Goal: Task Accomplishment & Management: Manage account settings

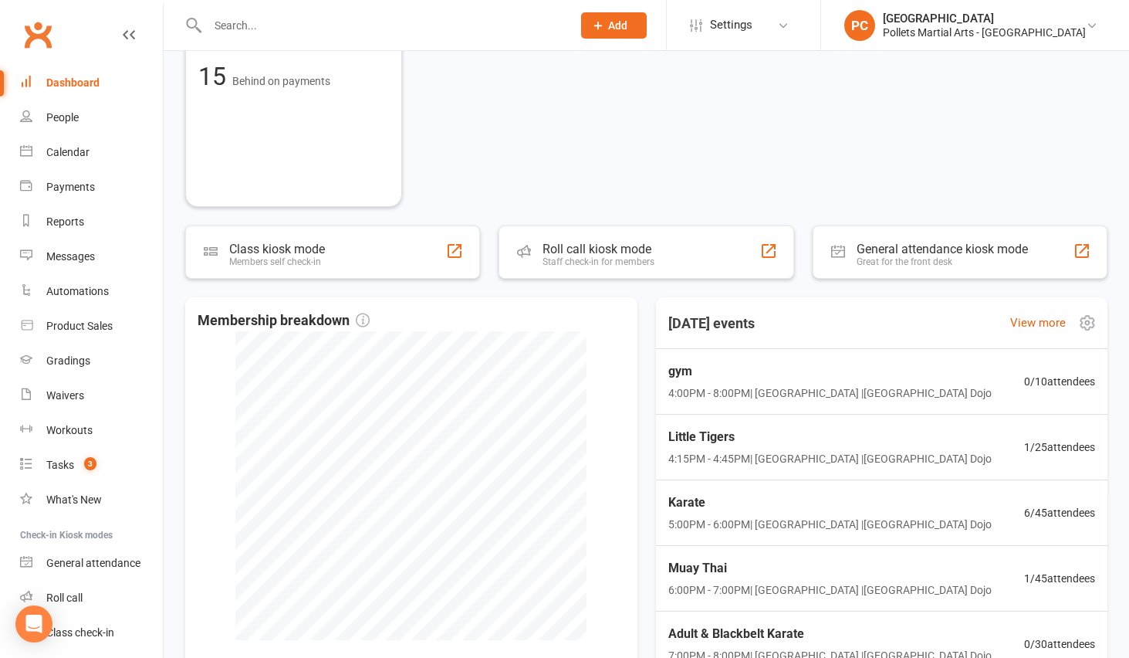
scroll to position [2, 0]
click at [830, 436] on span "Little Tigers" at bounding box center [829, 435] width 330 height 20
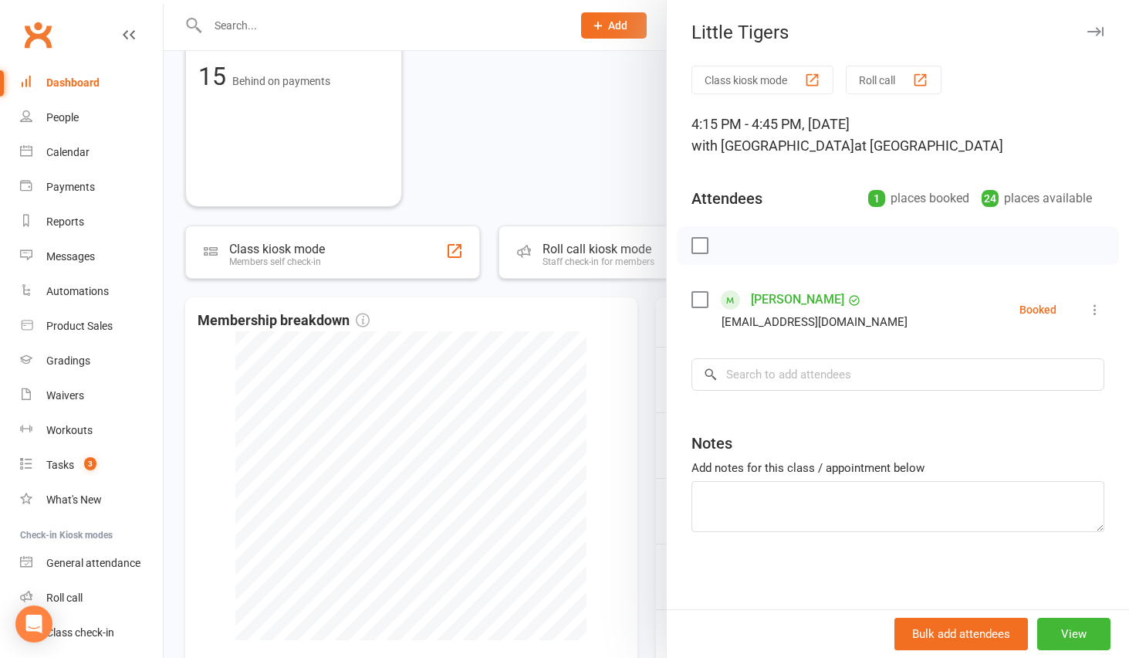
click at [634, 151] on div at bounding box center [647, 329] width 966 height 658
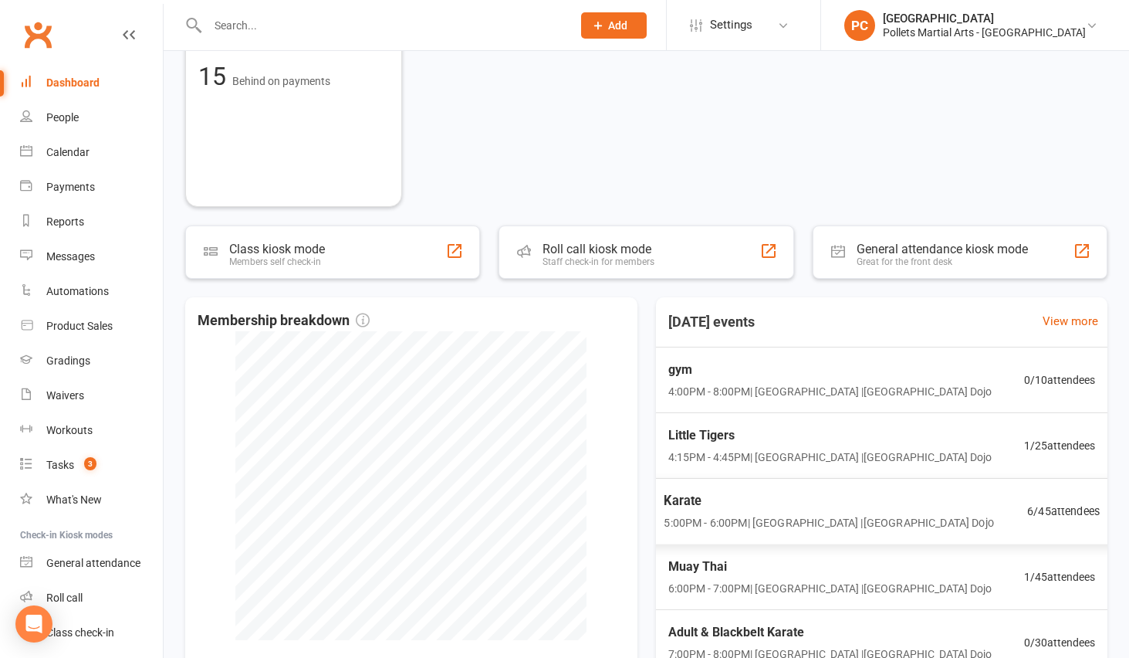
click at [773, 537] on div "Karate 5:00PM - 6:00PM | [GEOGRAPHIC_DATA] | [GEOGRAPHIC_DATA] Dojo 6 / 45 atte…" at bounding box center [882, 511] width 474 height 67
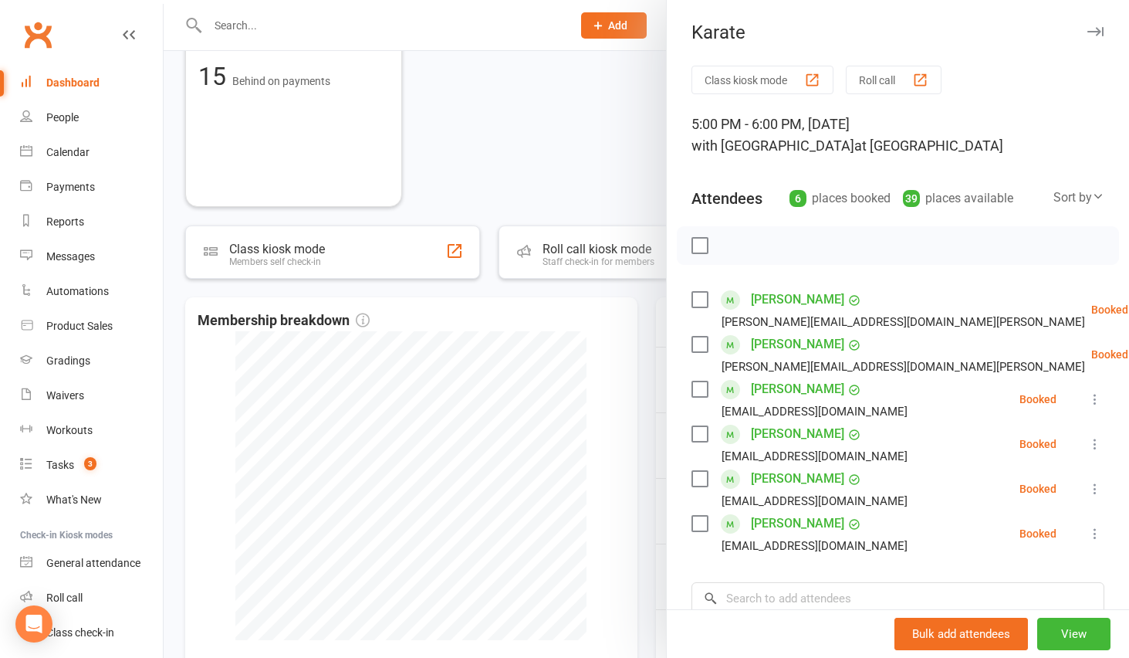
click at [593, 205] on div at bounding box center [647, 329] width 966 height 658
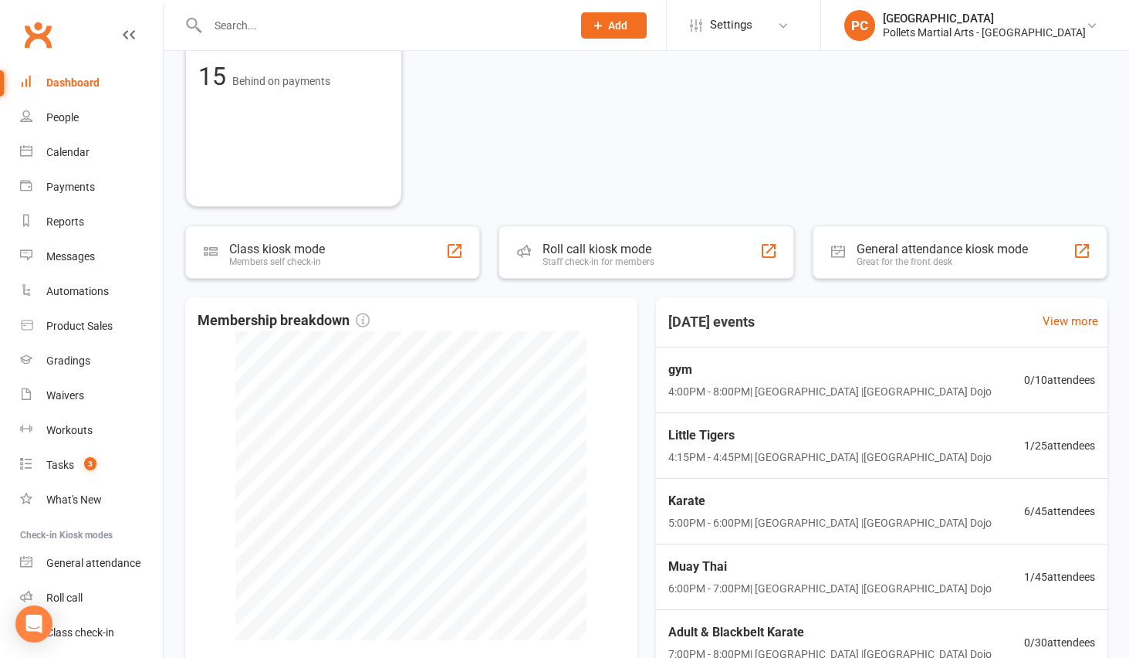
click at [120, 91] on link "Dashboard" at bounding box center [91, 83] width 143 height 35
click at [86, 90] on link "Dashboard" at bounding box center [91, 83] width 143 height 35
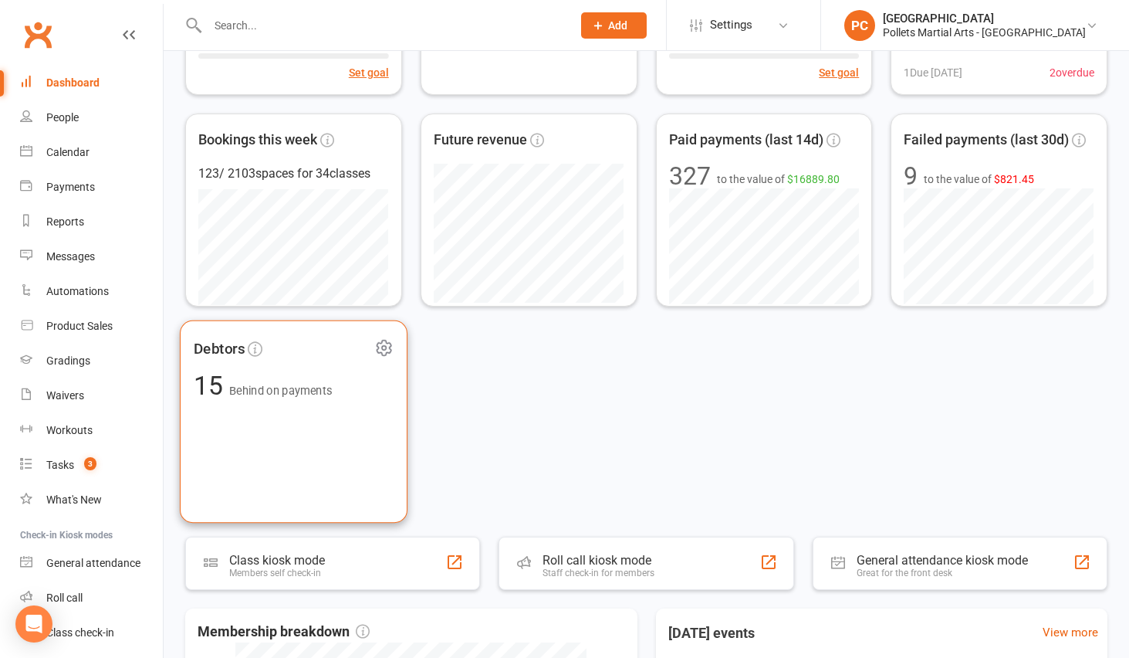
scroll to position [0, 0]
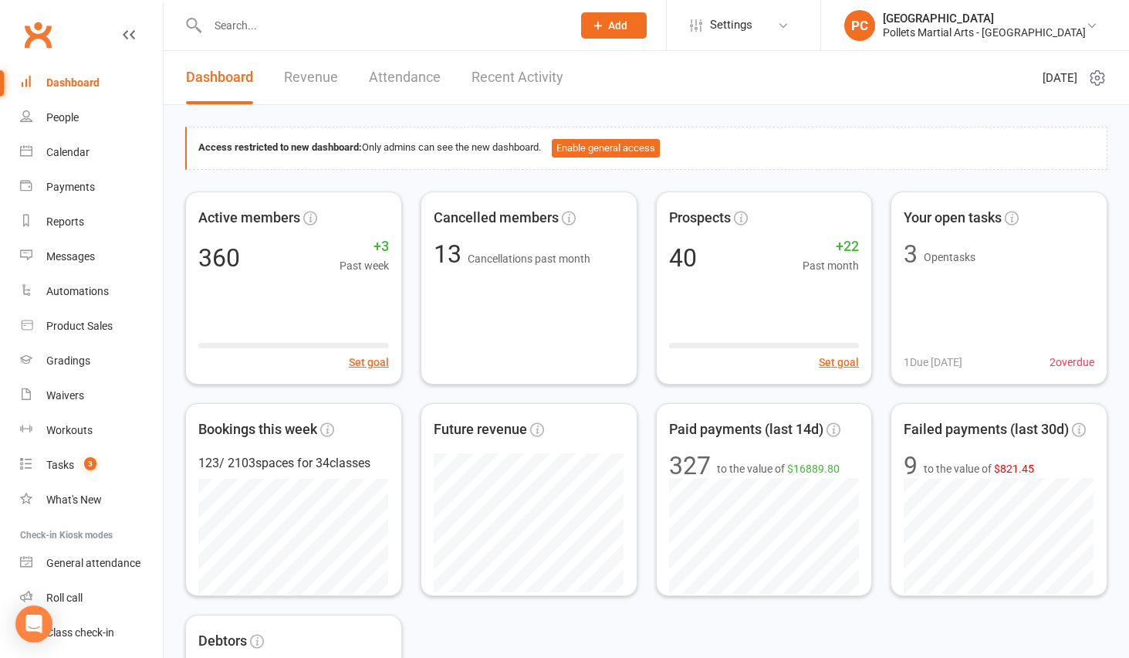
click at [331, 83] on link "Revenue" at bounding box center [311, 77] width 54 height 53
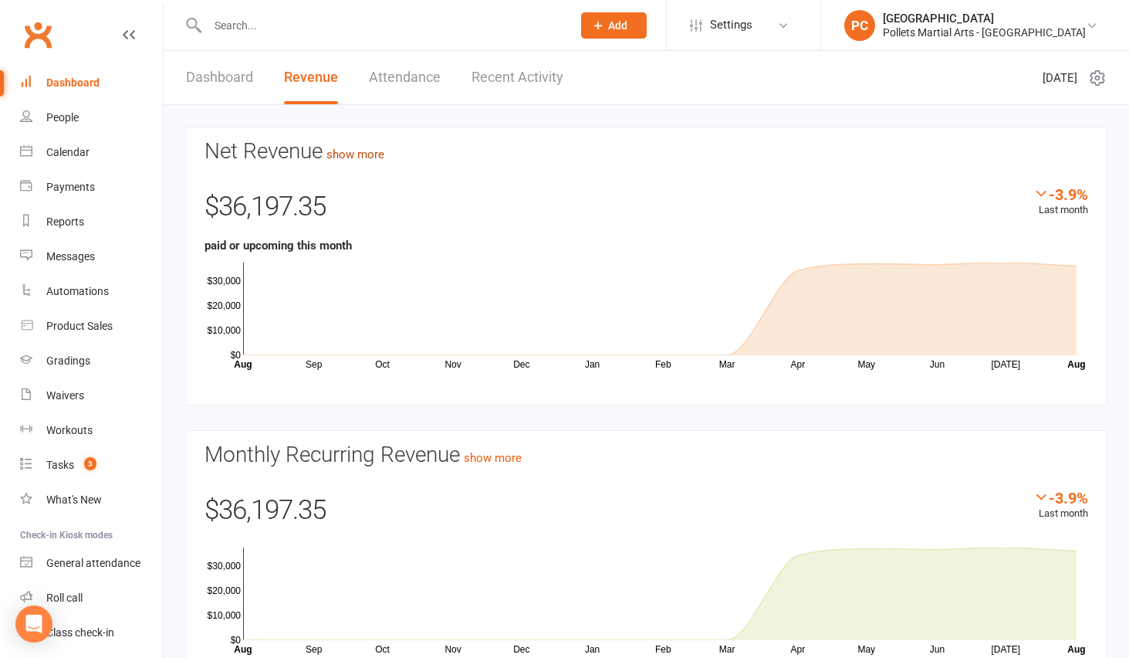
click at [366, 155] on link "show more" at bounding box center [356, 154] width 58 height 14
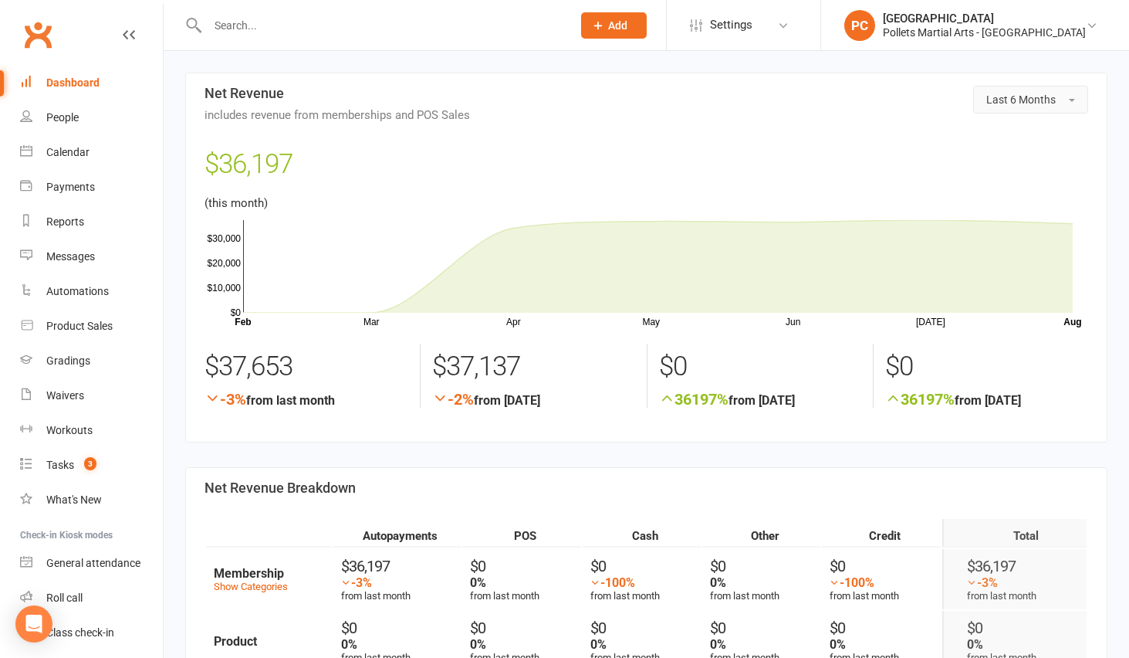
click at [997, 90] on button "Last 6 Months" at bounding box center [1030, 100] width 115 height 28
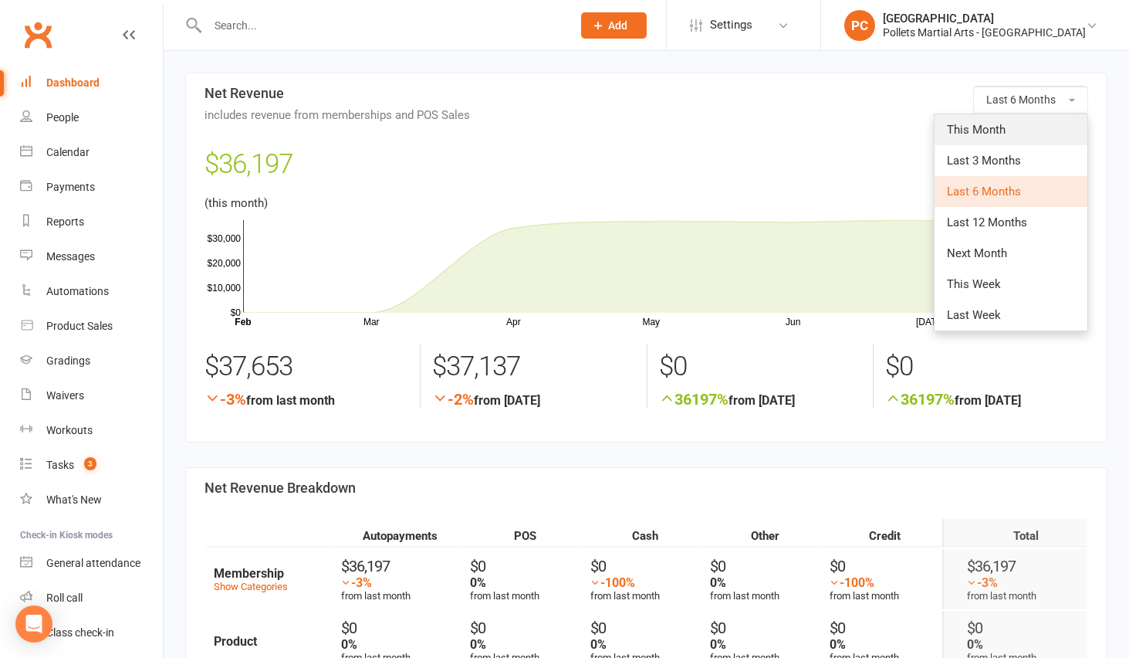
click at [994, 132] on span "This Month" at bounding box center [976, 130] width 59 height 14
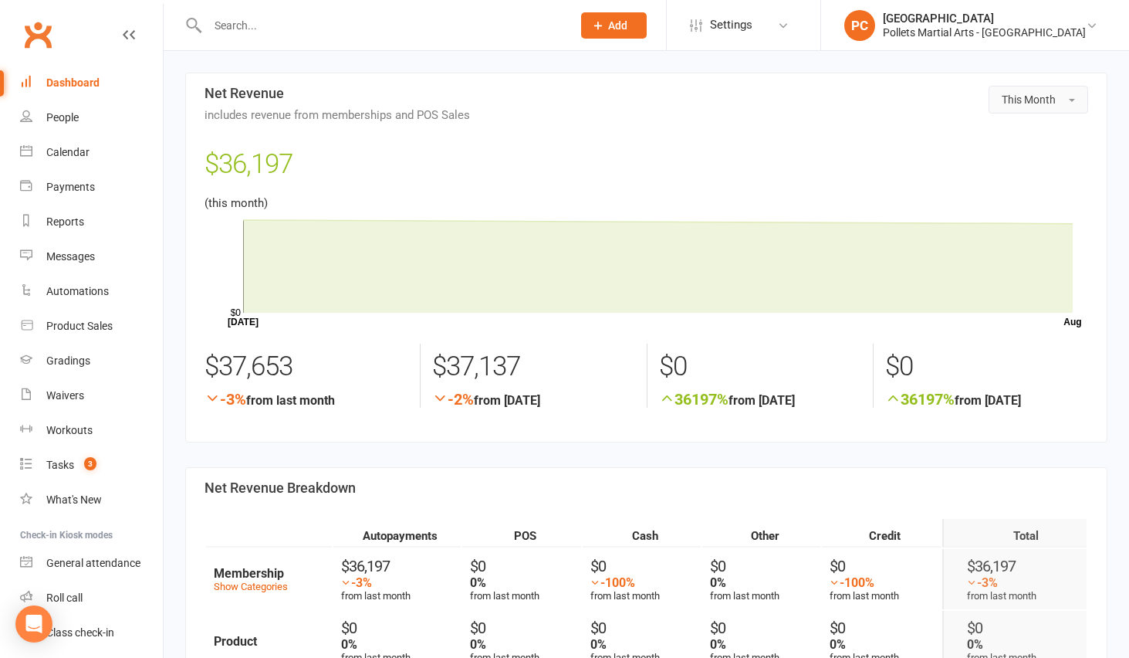
click at [1002, 104] on span "This Month" at bounding box center [1029, 99] width 54 height 12
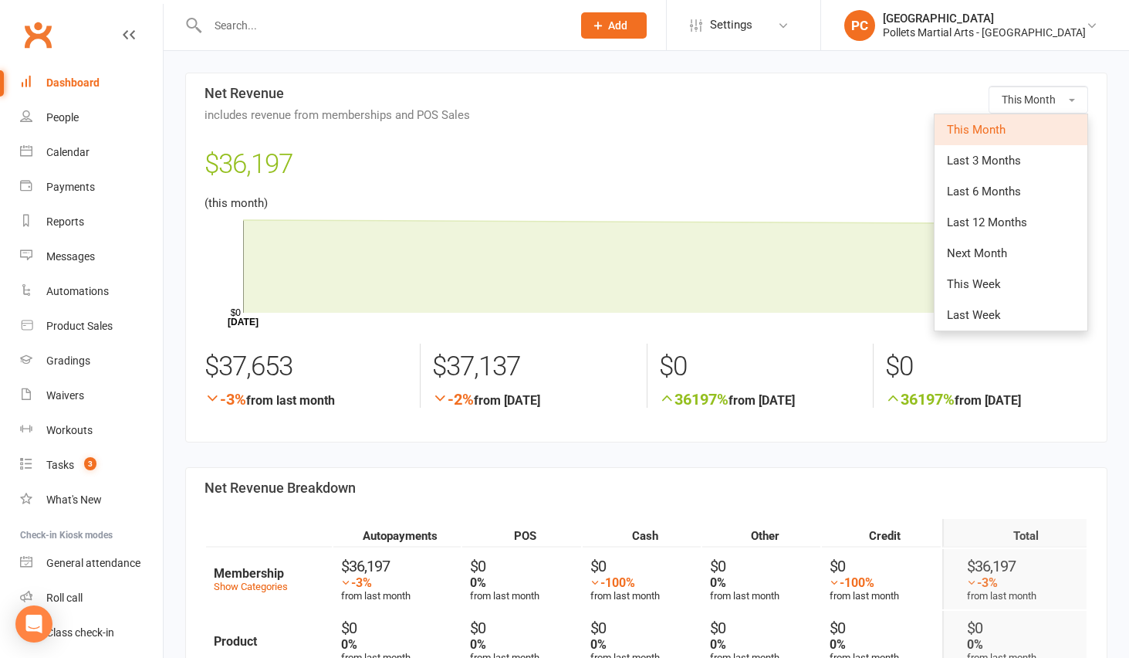
click at [839, 156] on div "$36,197" at bounding box center [647, 168] width 884 height 51
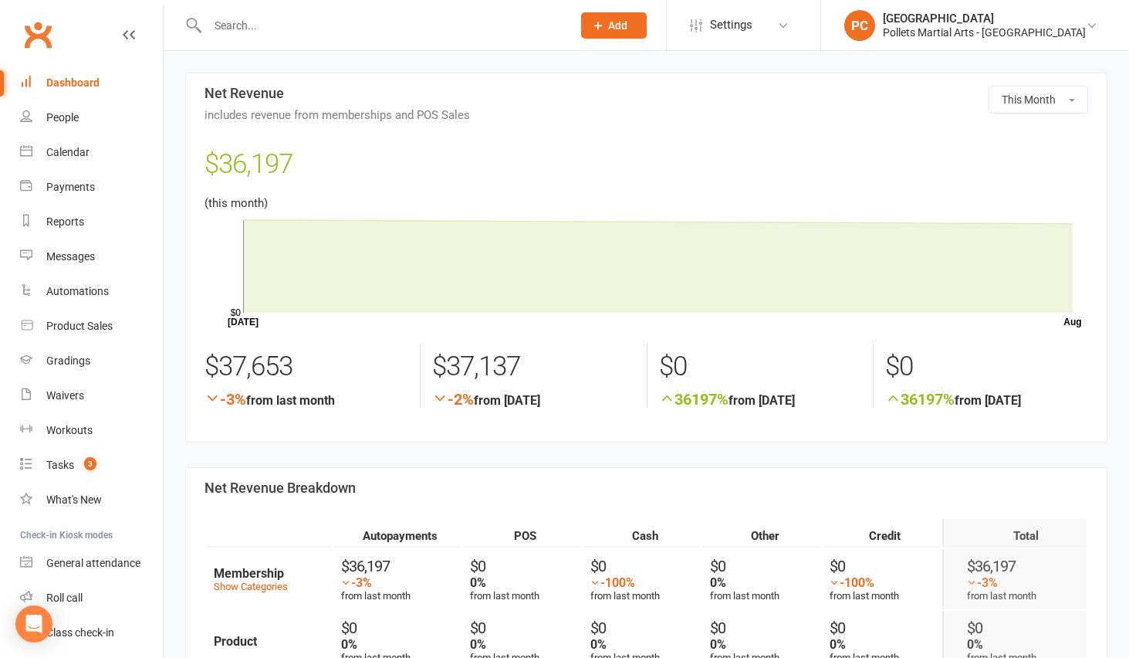
click at [83, 77] on div "Dashboard" at bounding box center [72, 82] width 53 height 12
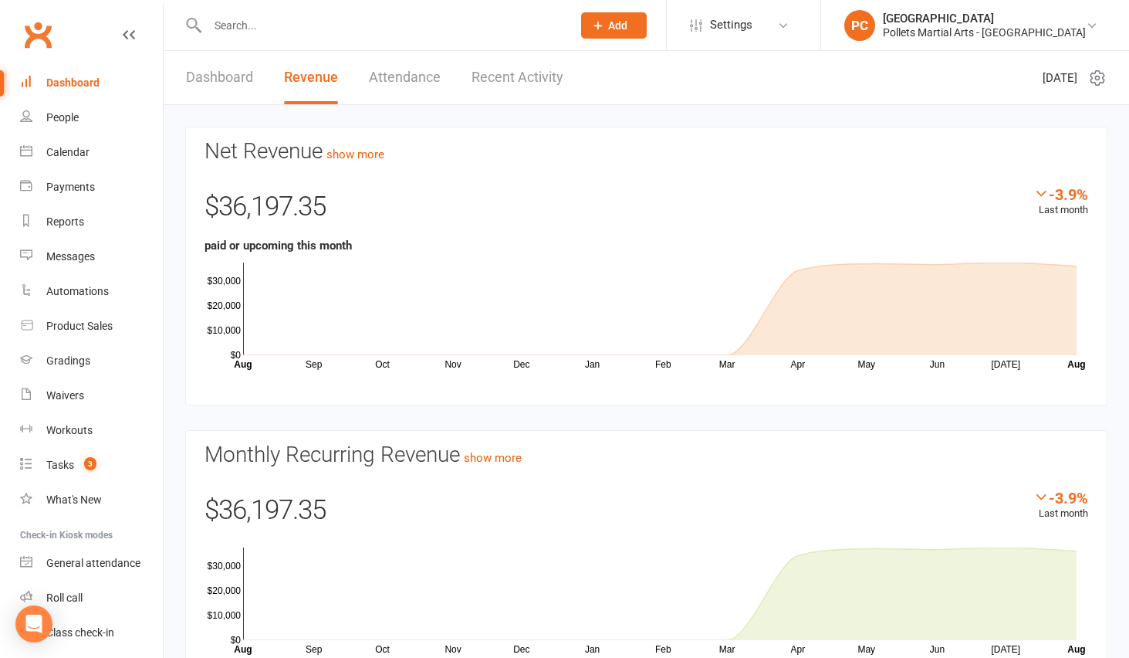
click at [239, 75] on link "Dashboard" at bounding box center [219, 77] width 67 height 53
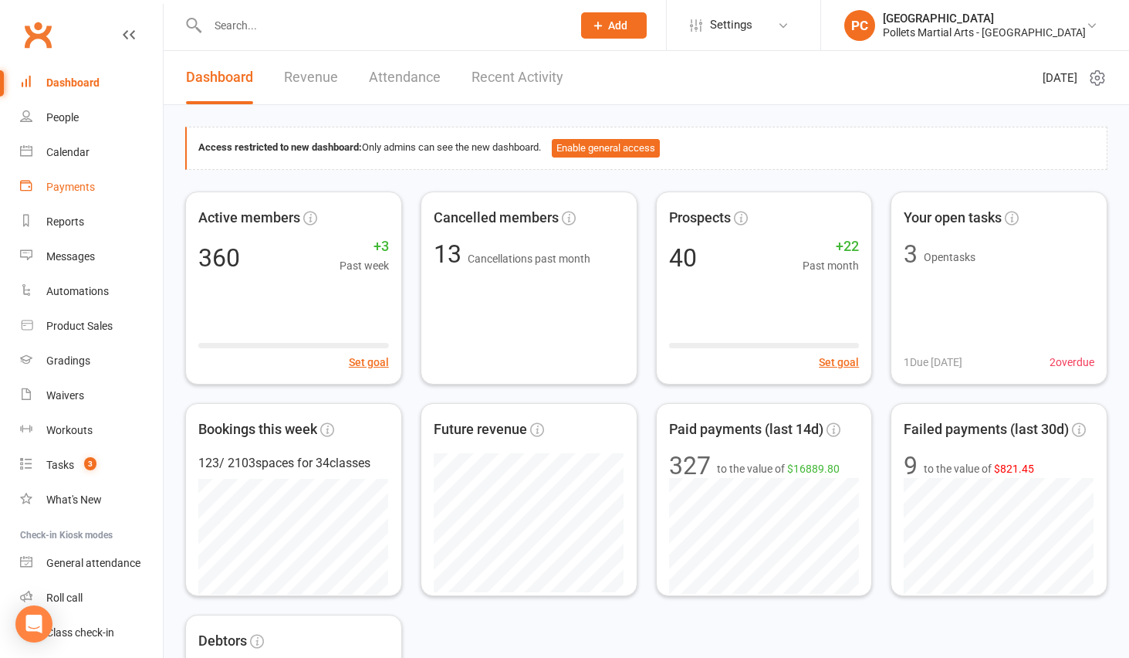
click at [71, 188] on div "Payments" at bounding box center [70, 187] width 49 height 12
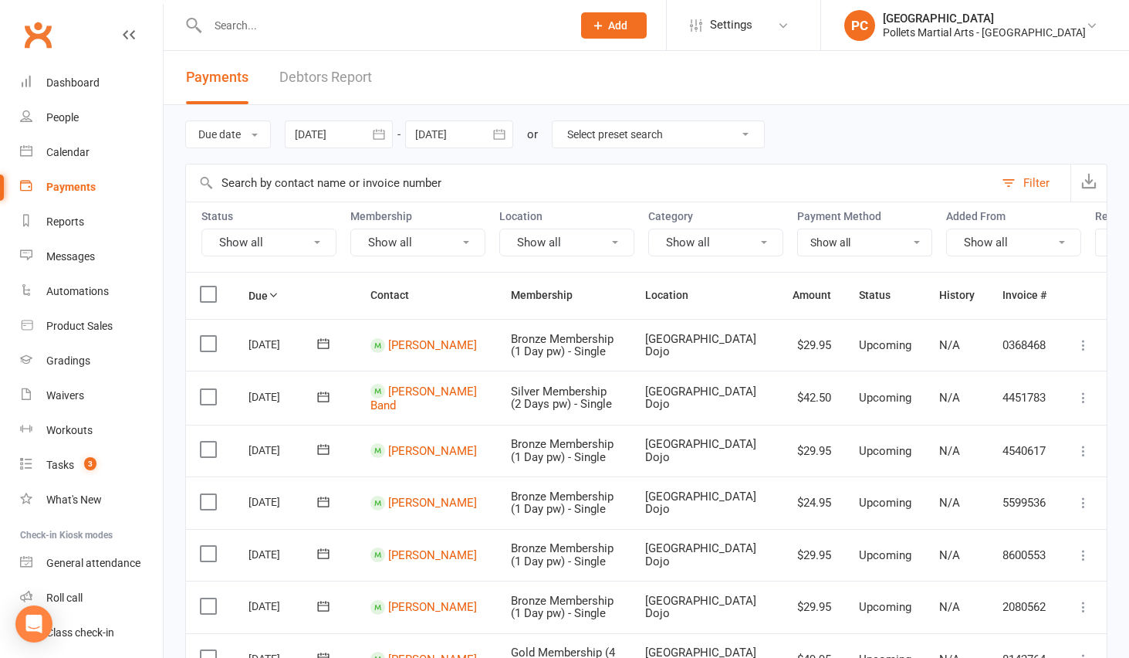
click at [390, 137] on button "button" at bounding box center [379, 134] width 28 height 28
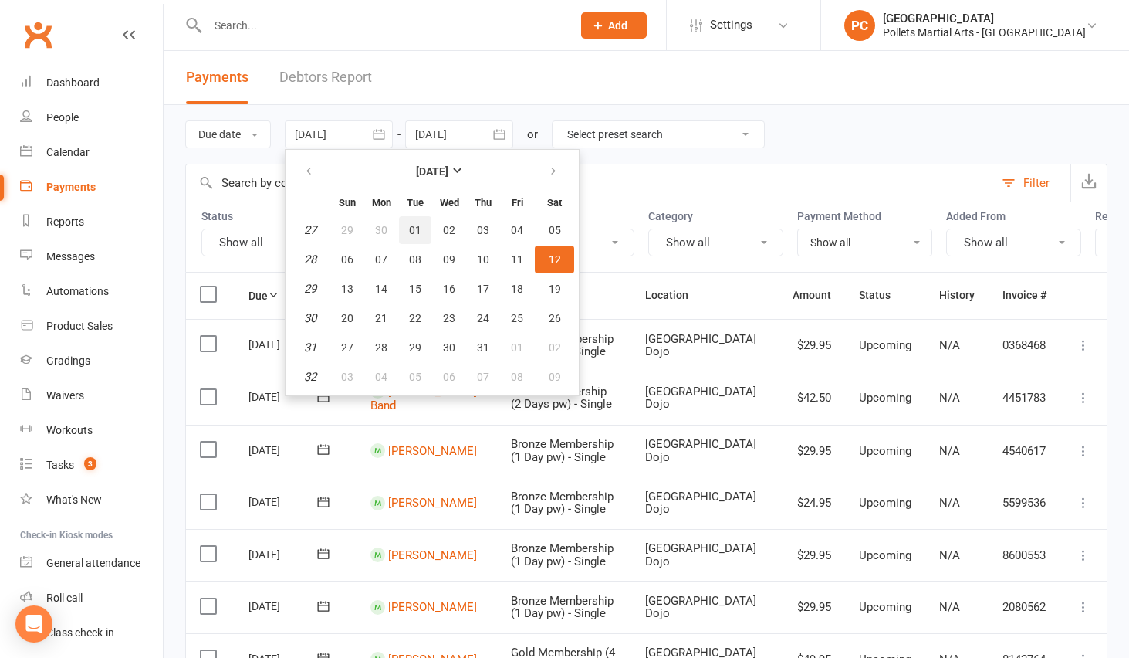
click at [421, 233] on span "01" at bounding box center [415, 230] width 12 height 12
type input "[DATE]"
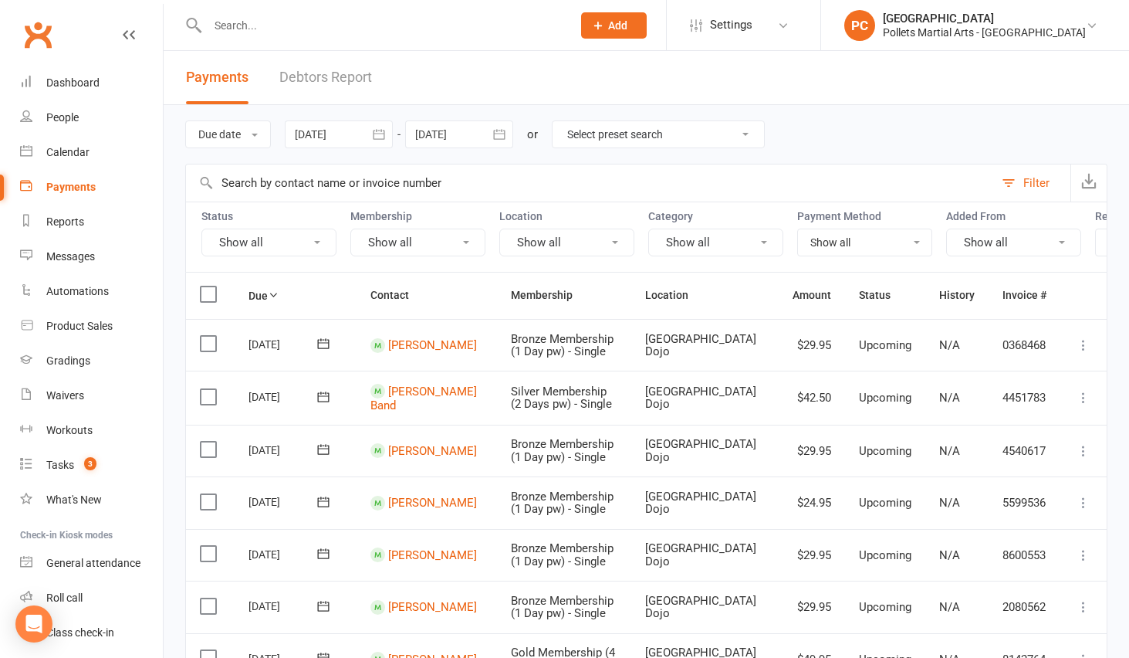
click at [499, 141] on icon "button" at bounding box center [499, 134] width 15 height 15
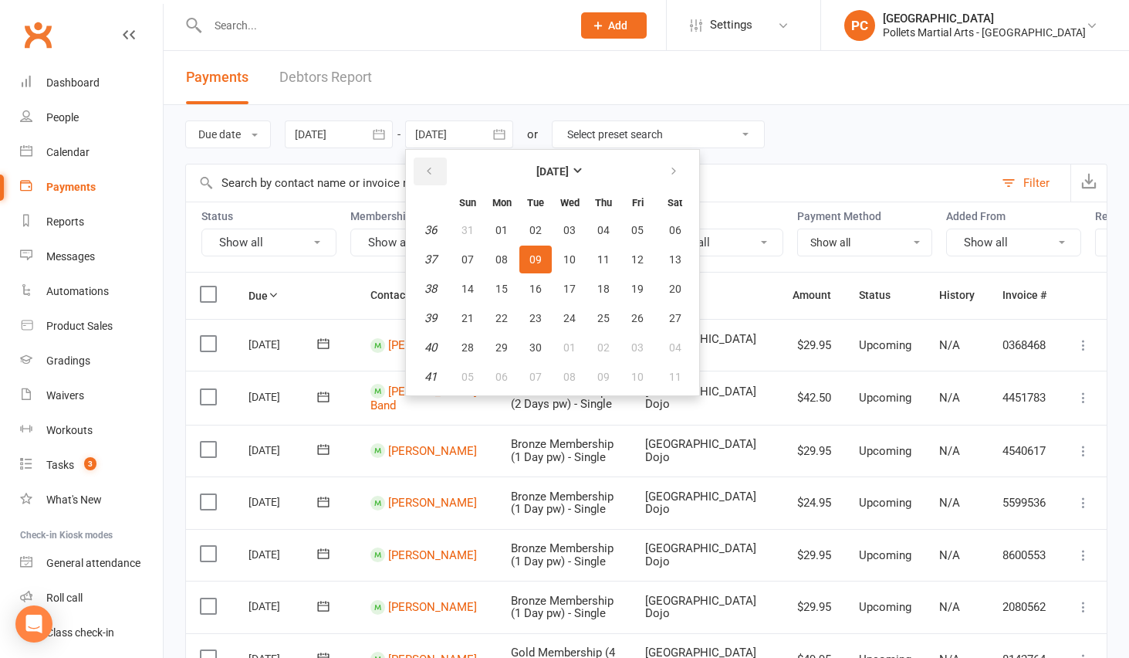
click at [442, 164] on button "button" at bounding box center [430, 171] width 33 height 28
click at [604, 350] on span "31" at bounding box center [604, 347] width 12 height 12
type input "[DATE]"
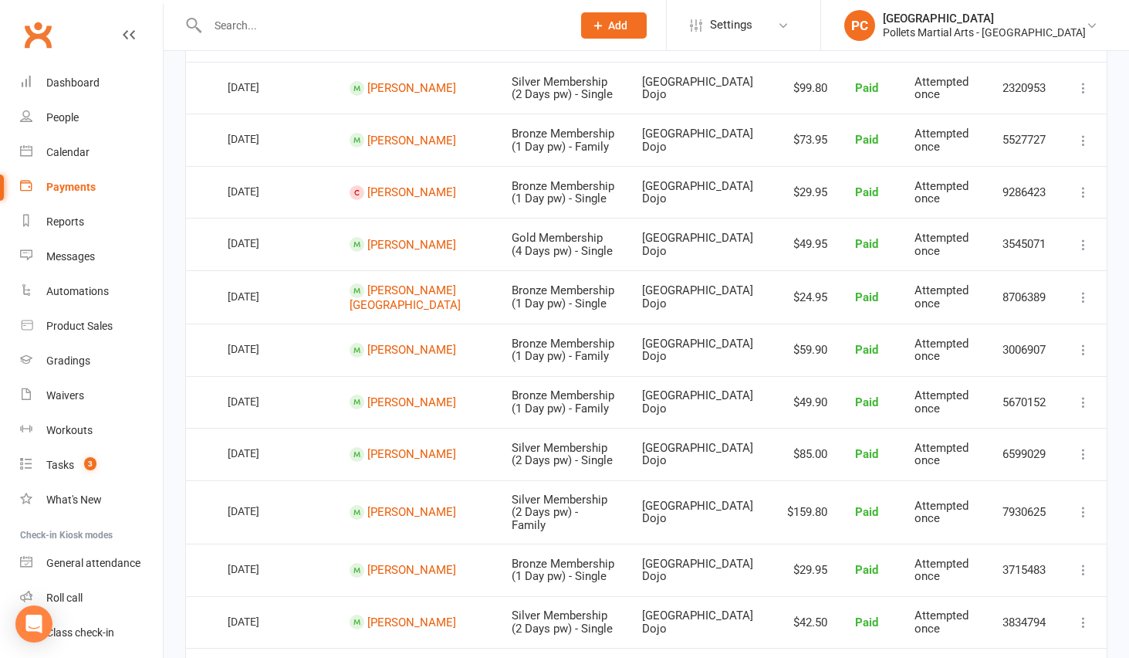
scroll to position [357, 0]
click at [78, 121] on div "People" at bounding box center [62, 117] width 32 height 12
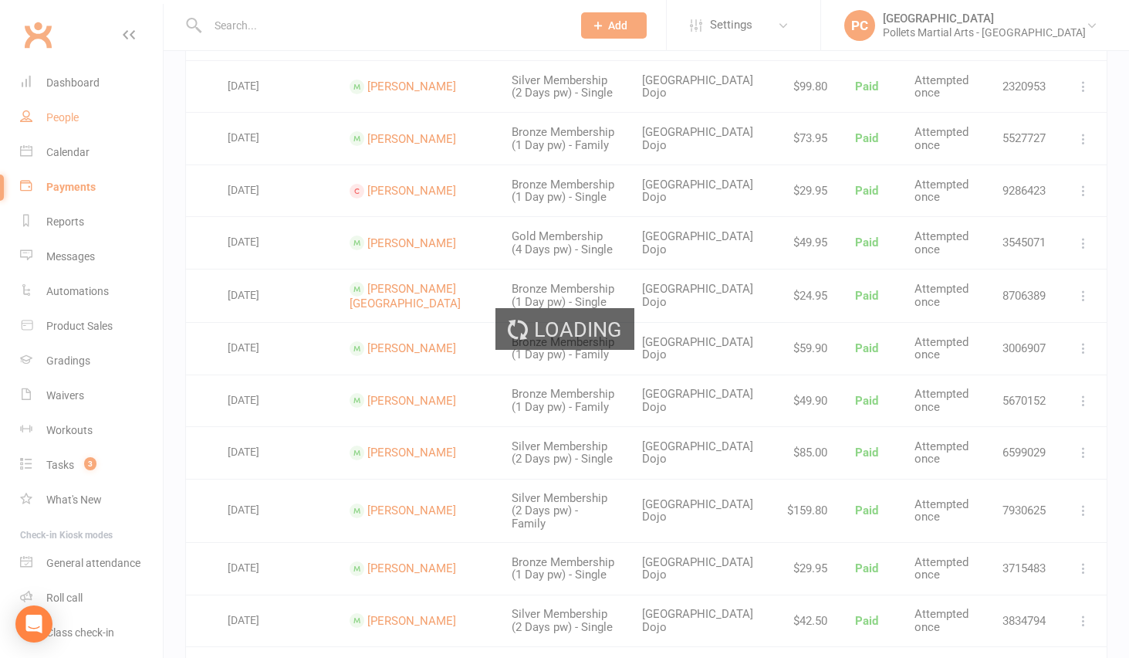
select select "100"
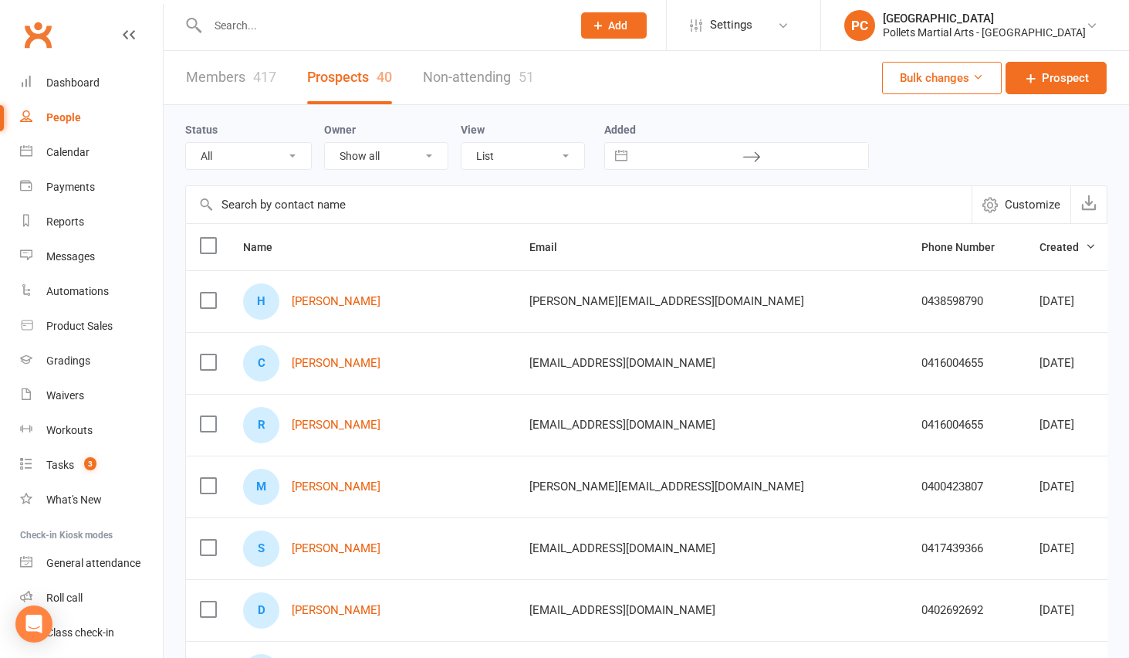
click at [239, 73] on link "Members 417" at bounding box center [231, 77] width 90 height 53
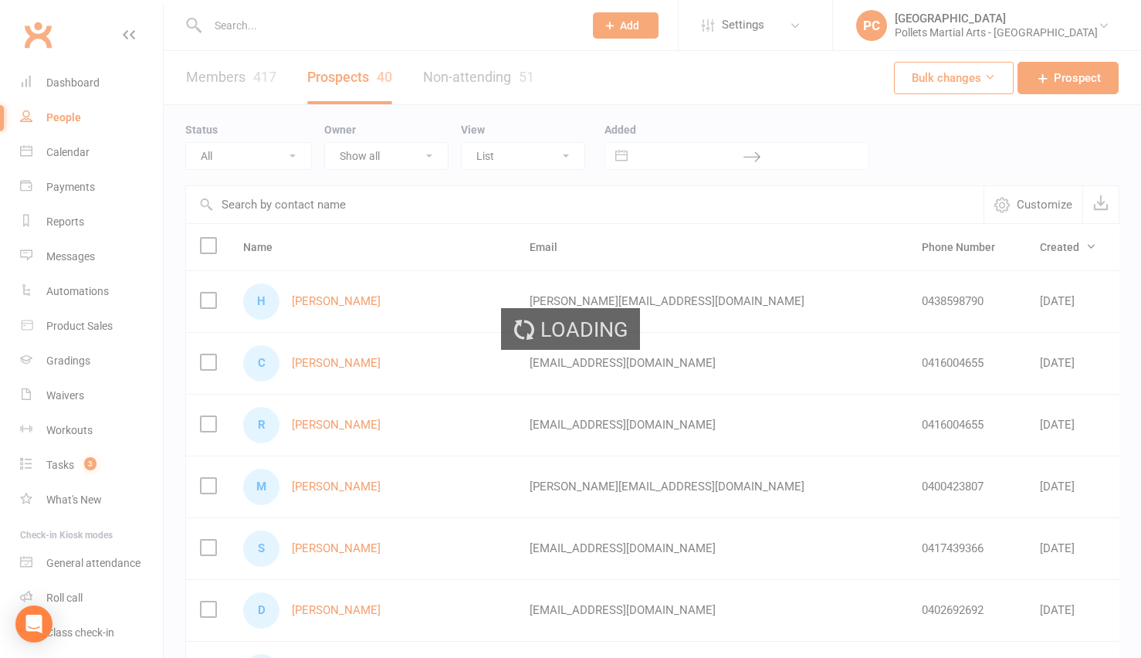
select select "100"
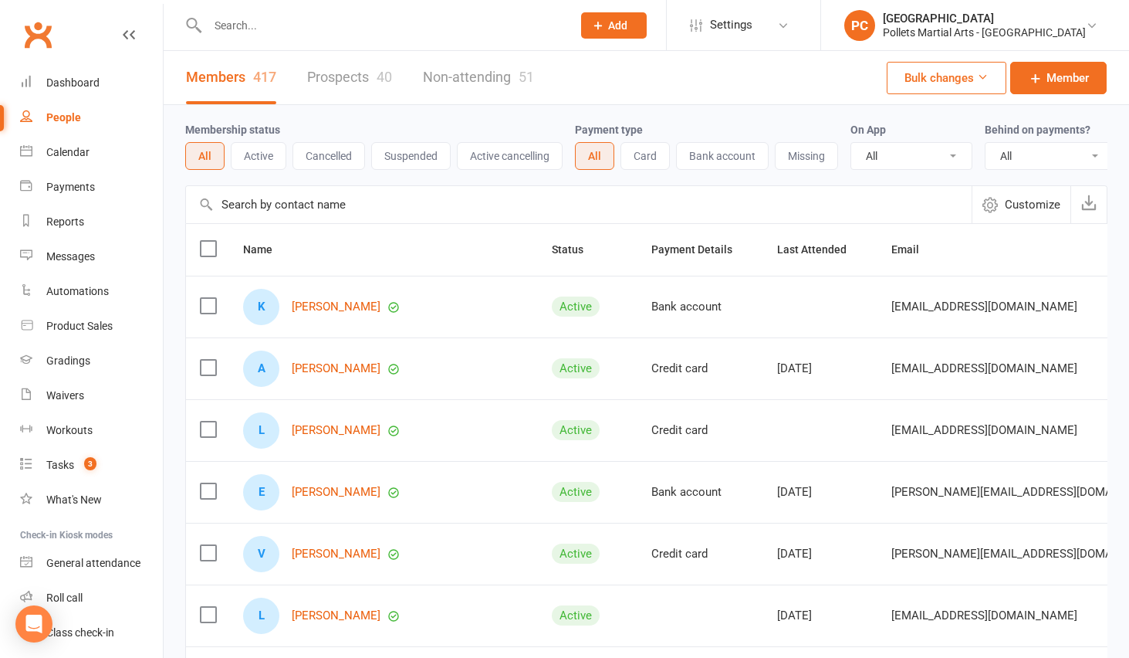
click at [259, 160] on button "Active" at bounding box center [259, 156] width 56 height 28
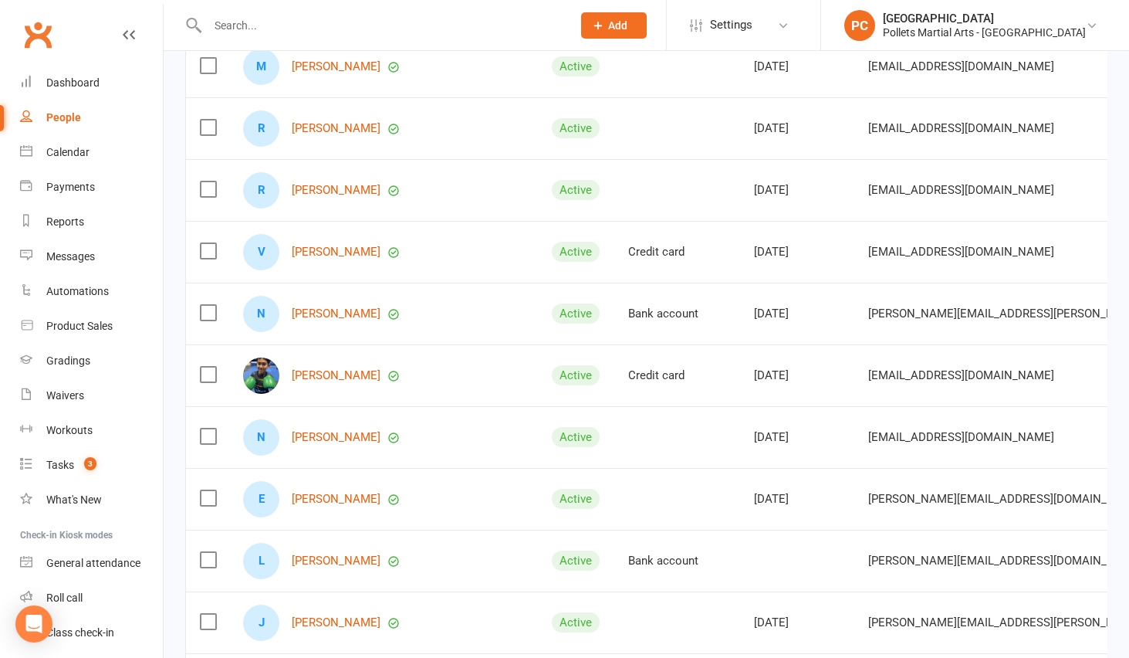
scroll to position [998, 0]
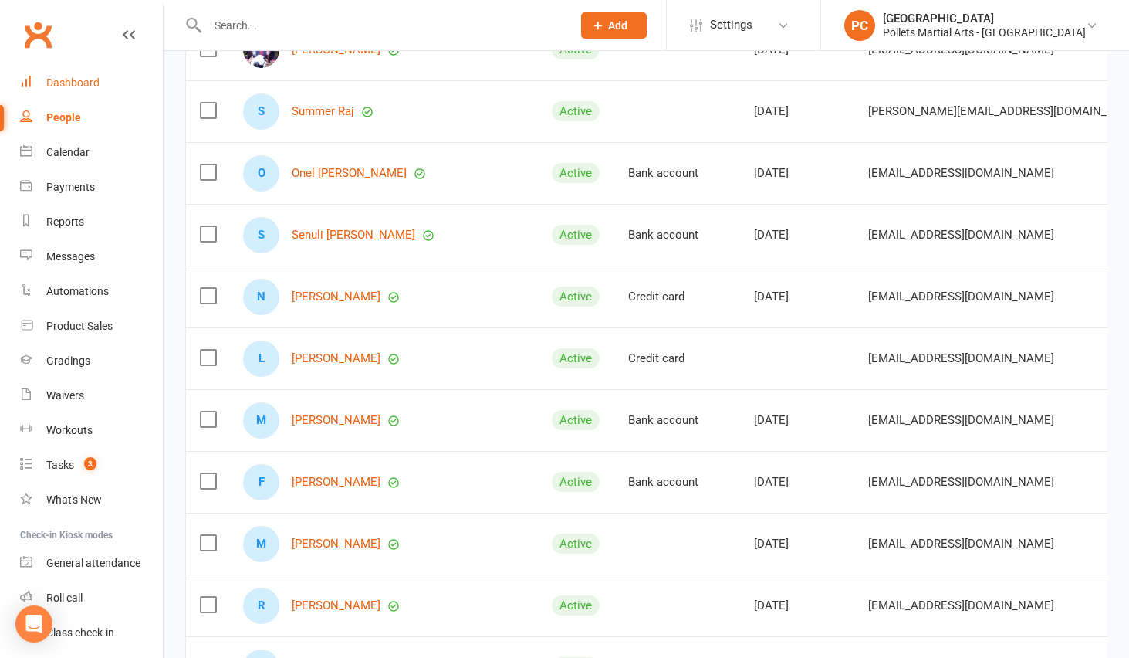
click at [92, 79] on div "Dashboard" at bounding box center [72, 82] width 53 height 12
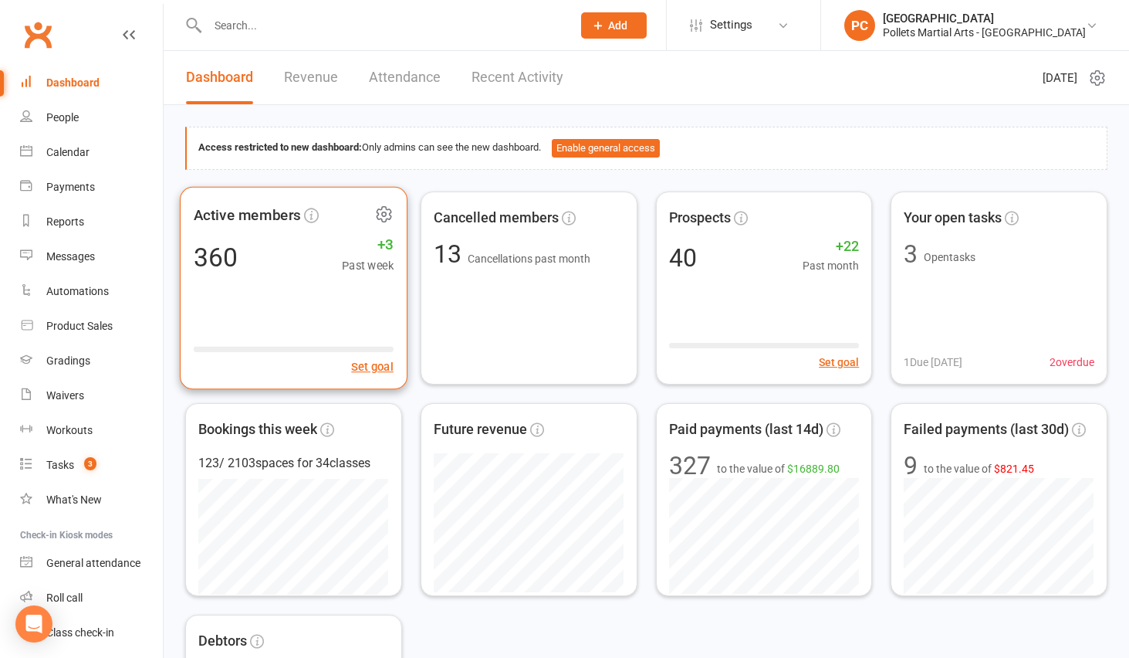
click at [338, 306] on div "Active members 360 +3 Past week Set goal" at bounding box center [294, 287] width 228 height 203
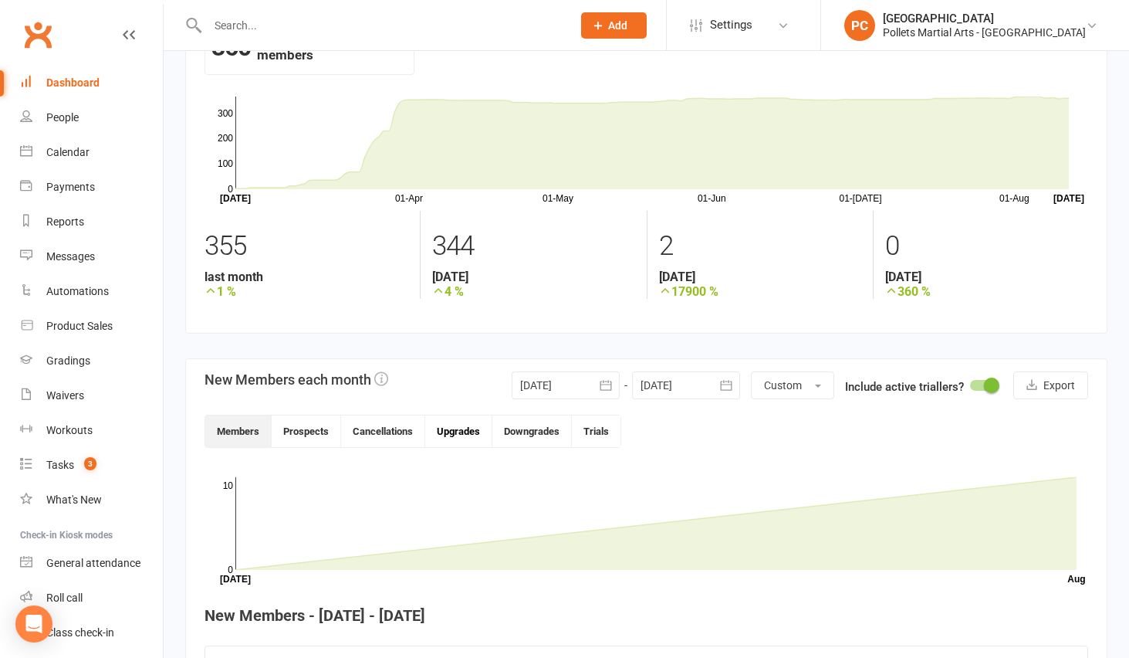
scroll to position [89, 0]
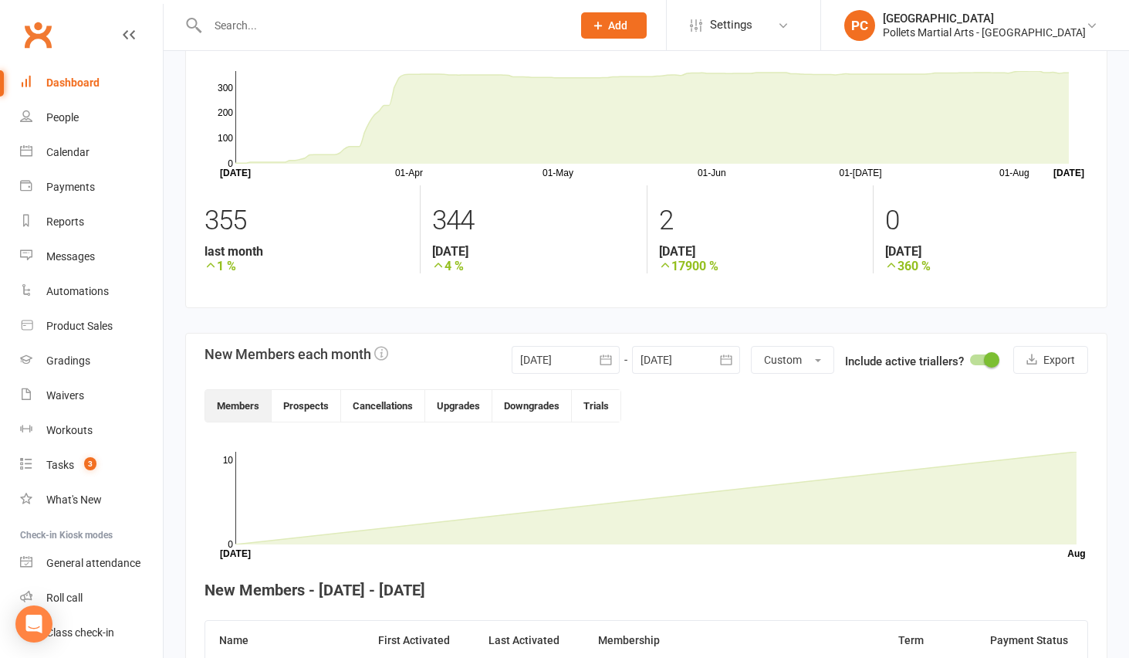
click at [604, 366] on icon "button" at bounding box center [605, 359] width 15 height 15
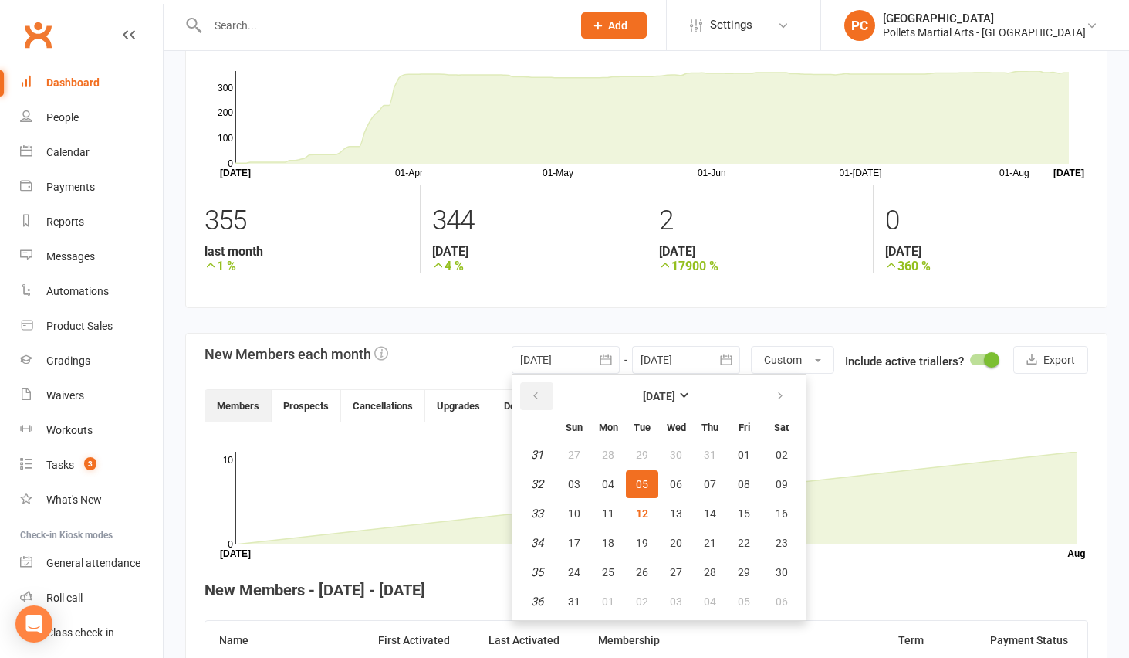
click at [539, 394] on icon "button" at bounding box center [535, 396] width 11 height 12
click at [641, 455] on span "01" at bounding box center [642, 455] width 12 height 12
type input "[DATE]"
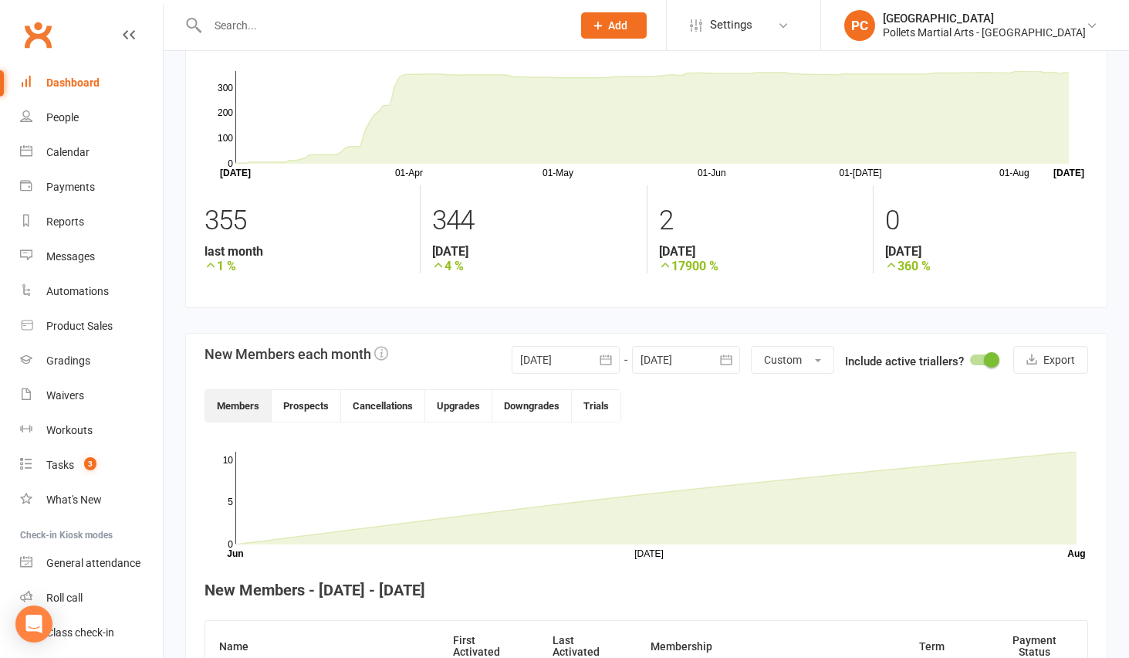
click at [723, 362] on icon "button" at bounding box center [726, 359] width 15 height 15
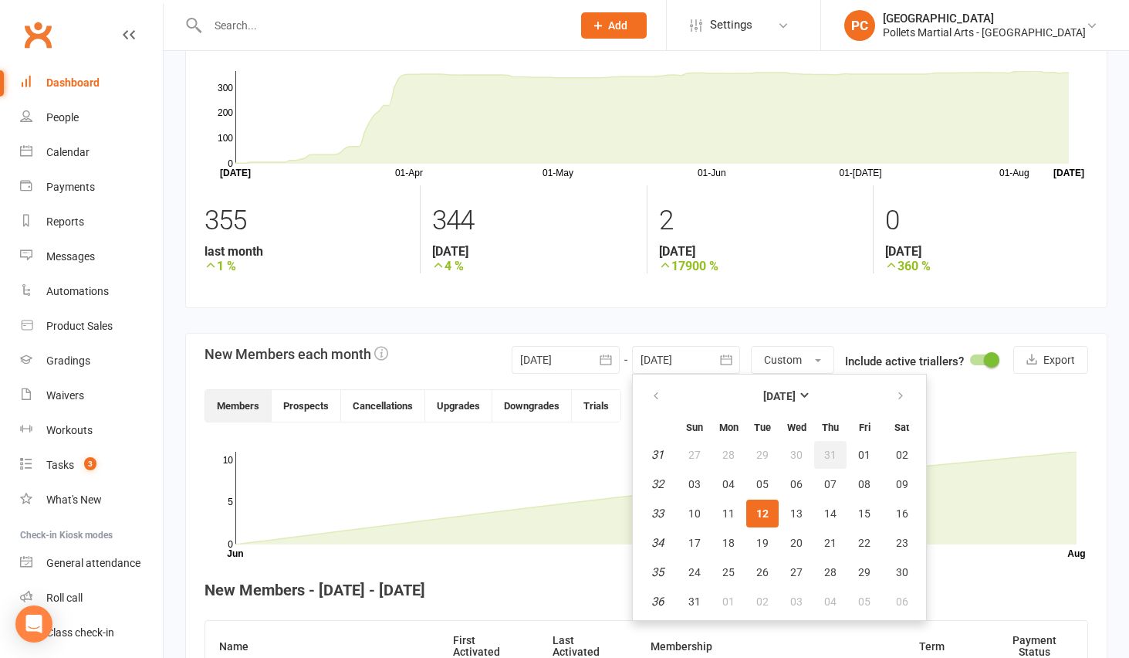
click at [821, 455] on button "31" at bounding box center [830, 455] width 32 height 28
type input "[DATE]"
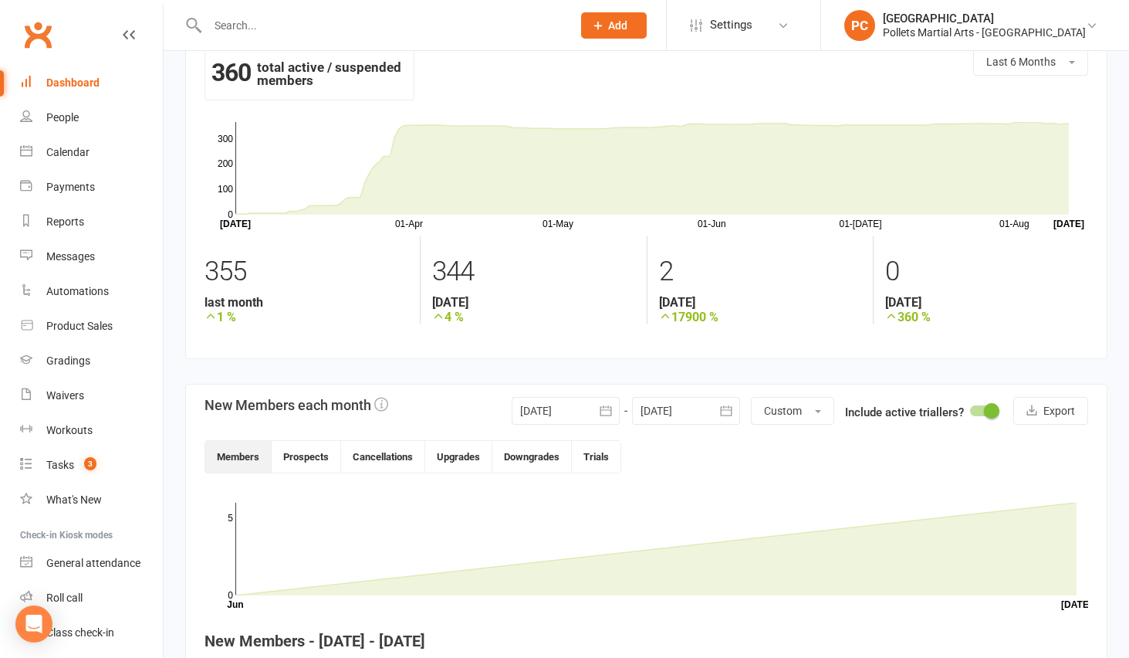
scroll to position [0, 0]
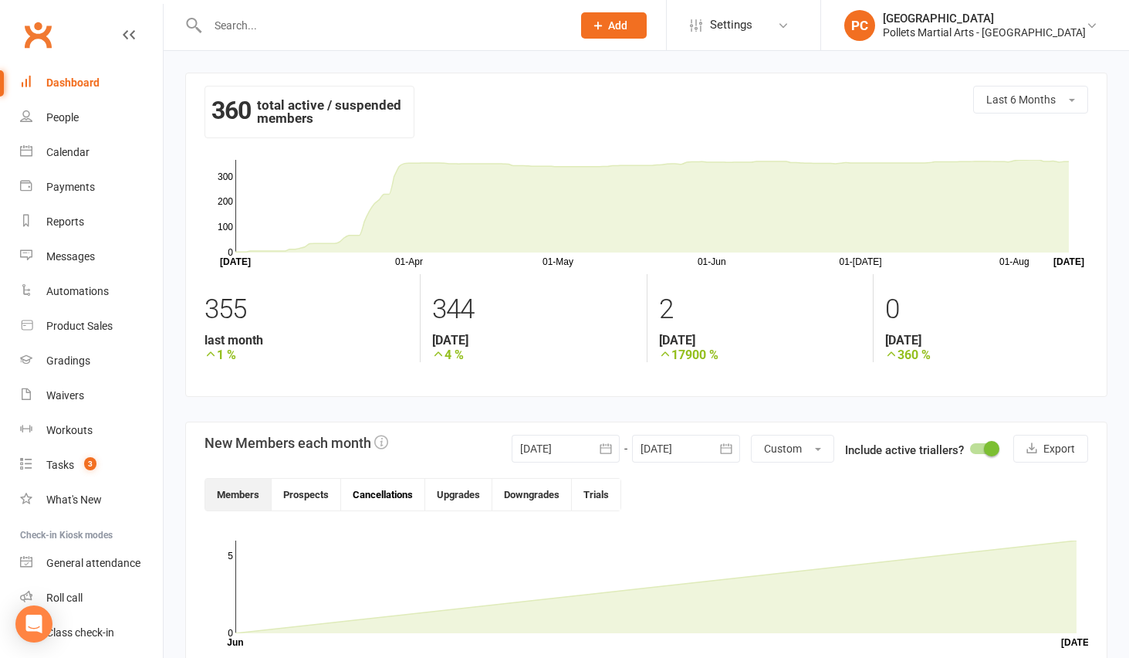
click at [383, 493] on button "Cancellations" at bounding box center [383, 495] width 84 height 32
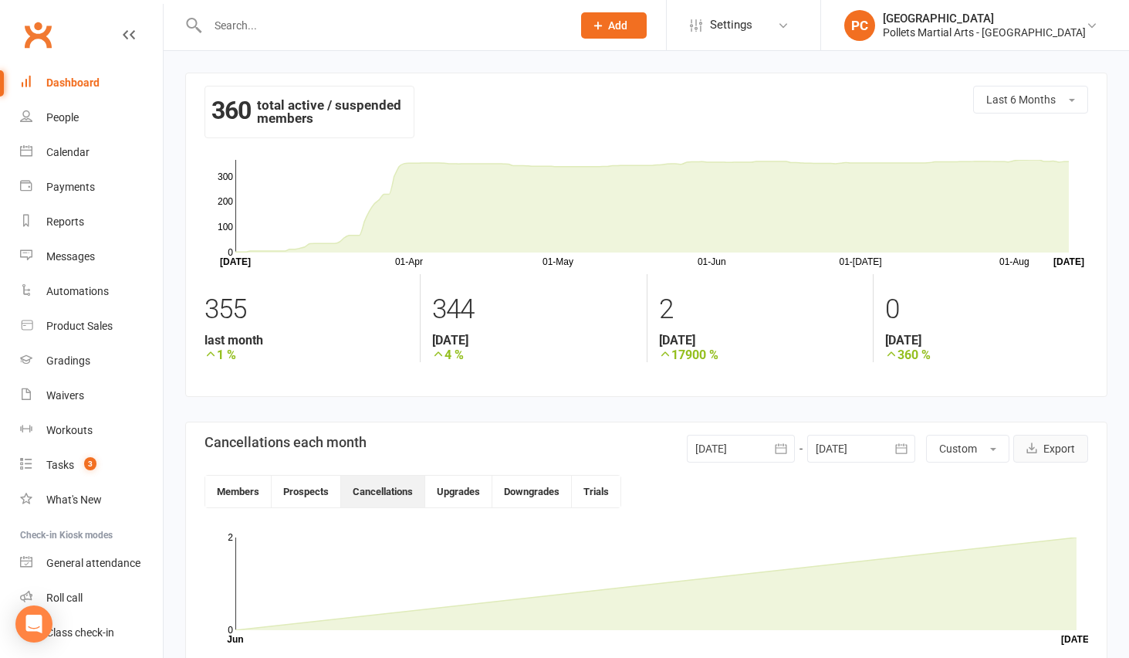
click at [1075, 455] on button "Export" at bounding box center [1051, 449] width 75 height 28
click at [1091, 30] on icon at bounding box center [1092, 25] width 12 height 12
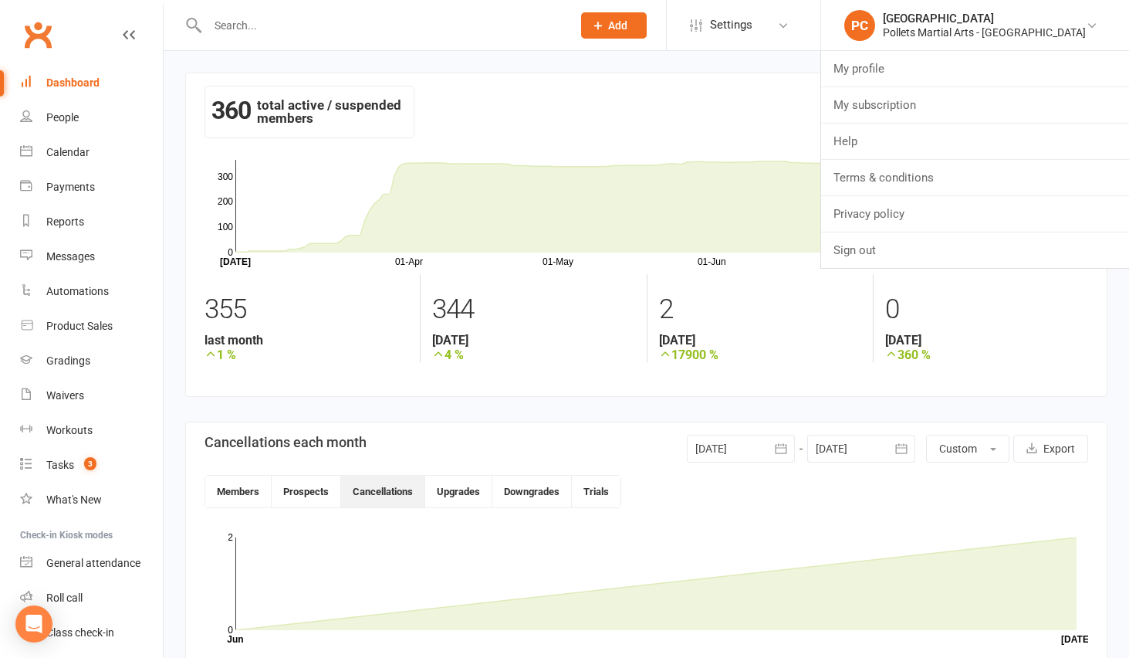
click at [809, 90] on div "360 total active / suspended members Last 6 Months" at bounding box center [647, 119] width 884 height 66
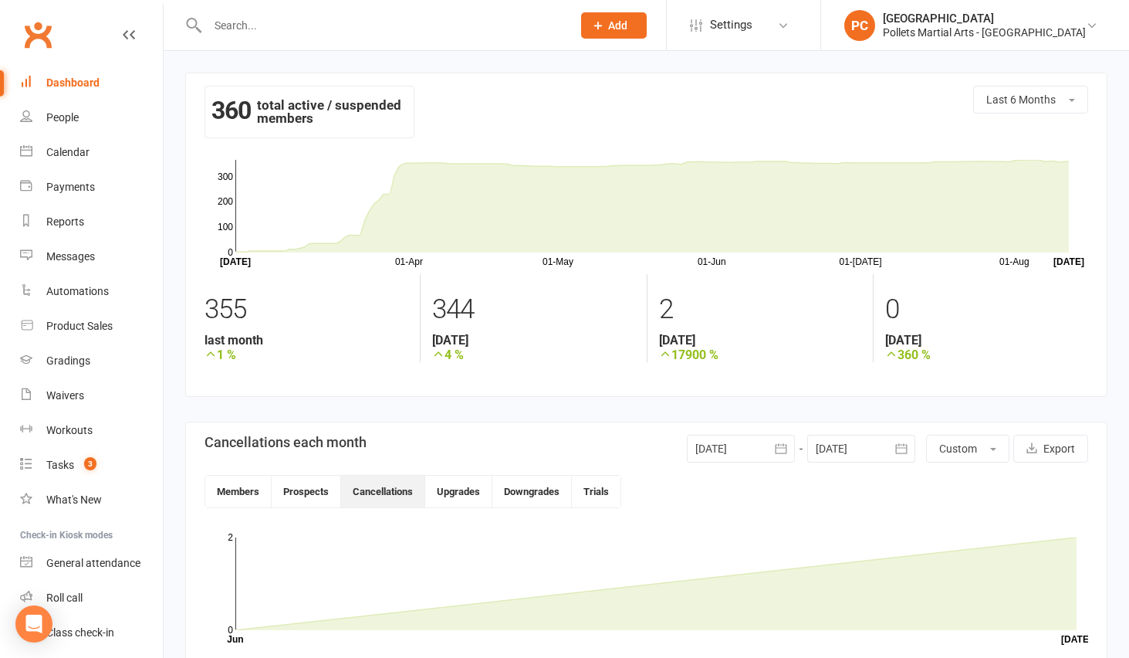
click at [1095, 120] on section "360 total active / suspended members Last 6 Months [DATE]-[DATE]-[DATE]-[DATE]-…" at bounding box center [646, 235] width 923 height 324
click at [1054, 445] on button "Export" at bounding box center [1051, 449] width 75 height 28
click at [253, 489] on button "Members" at bounding box center [238, 492] width 66 height 32
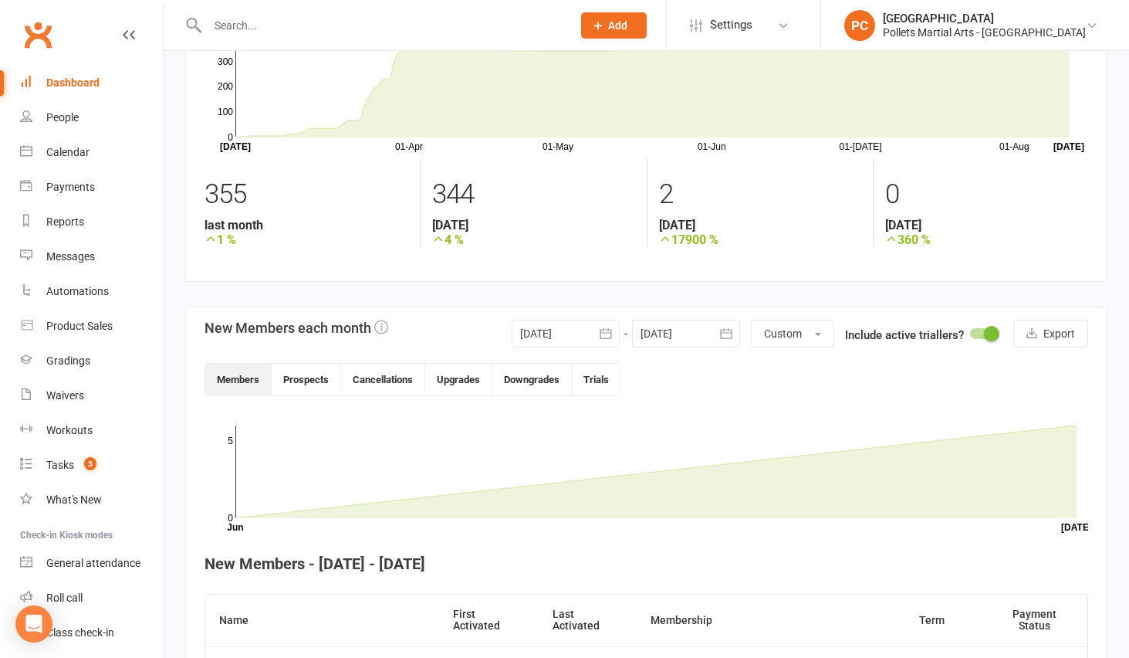
scroll to position [90, 0]
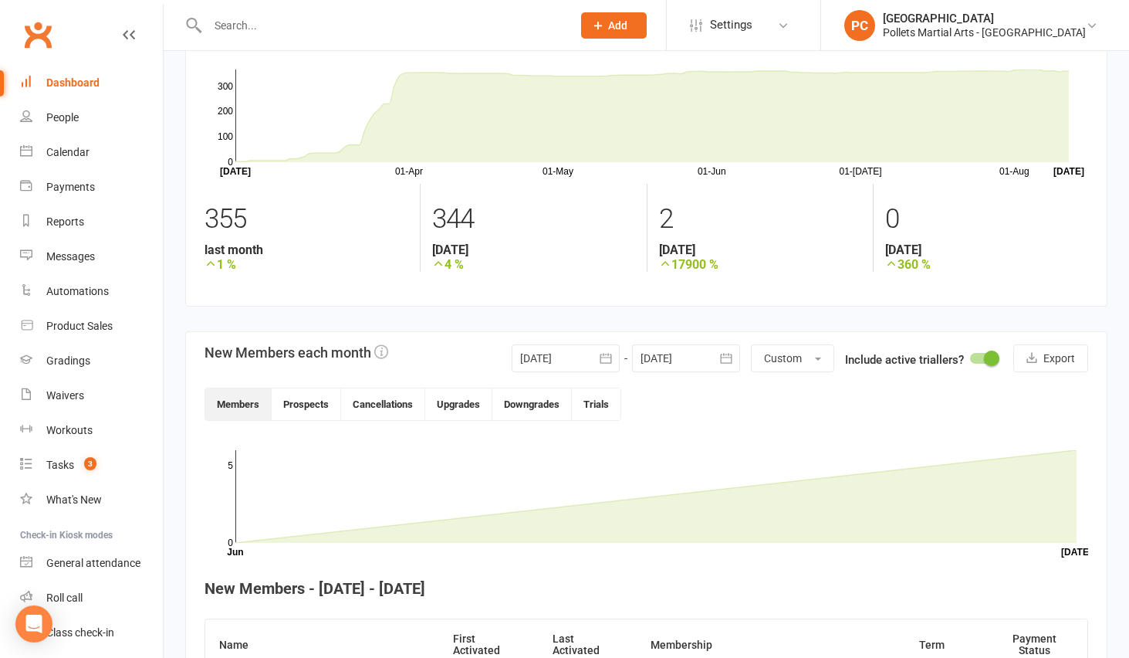
click at [596, 354] on button "button" at bounding box center [606, 358] width 28 height 28
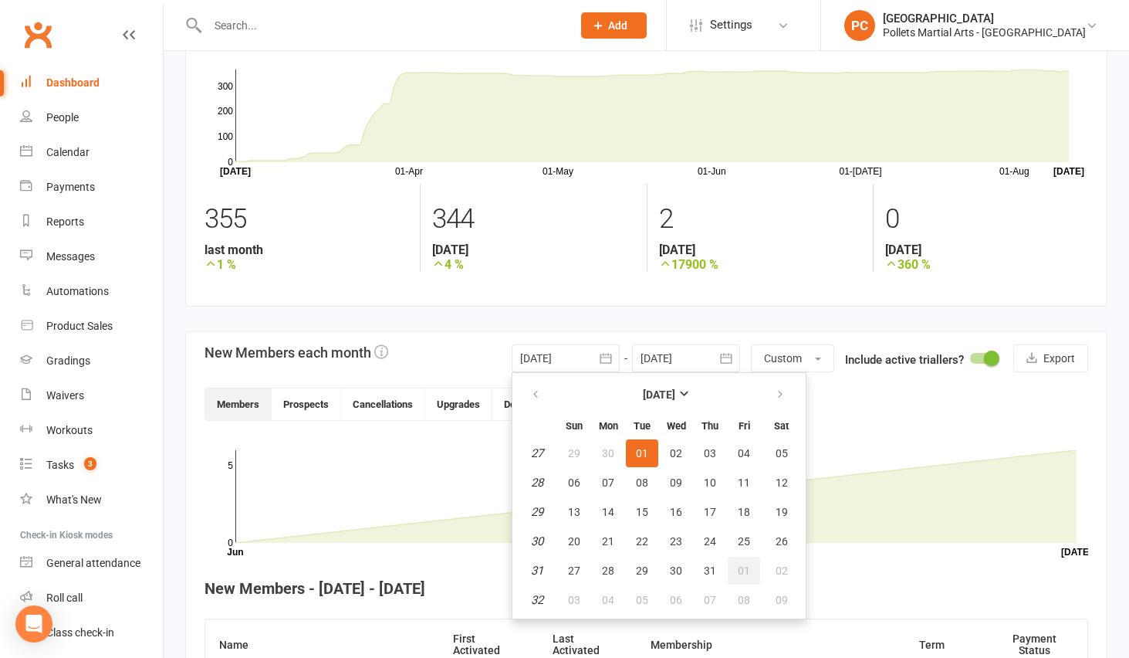
click at [744, 562] on button "01" at bounding box center [744, 571] width 32 height 28
type input "[DATE]"
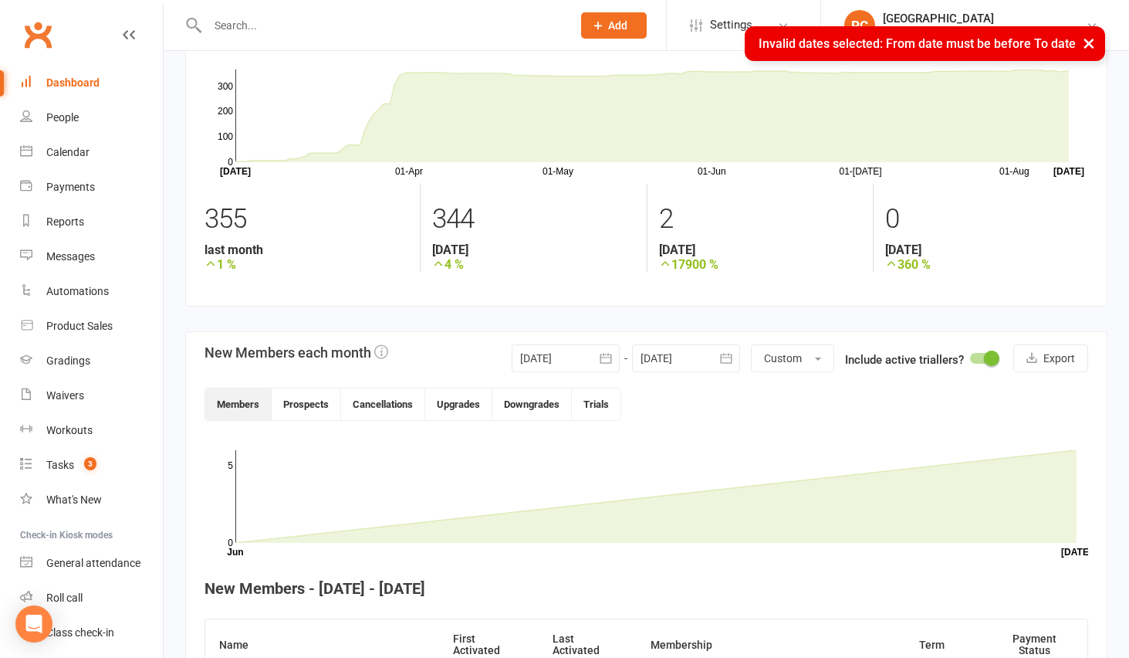
click at [723, 359] on icon "button" at bounding box center [726, 357] width 15 height 15
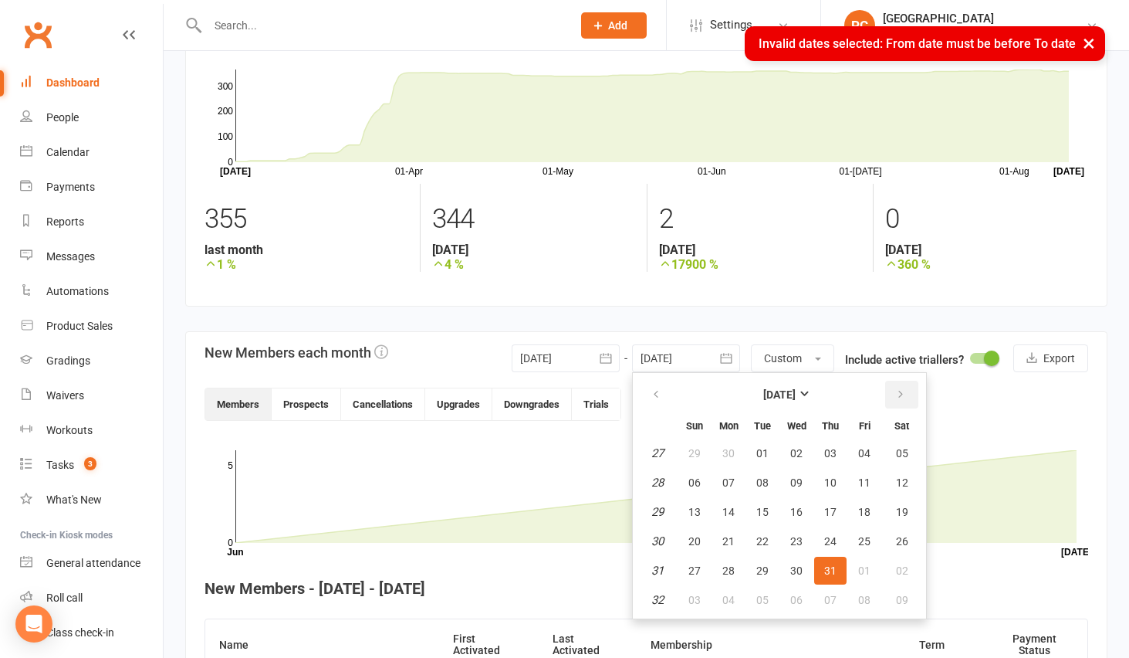
click at [895, 394] on icon "button" at bounding box center [900, 394] width 11 height 12
click at [763, 503] on button "12" at bounding box center [762, 512] width 32 height 28
type input "[DATE]"
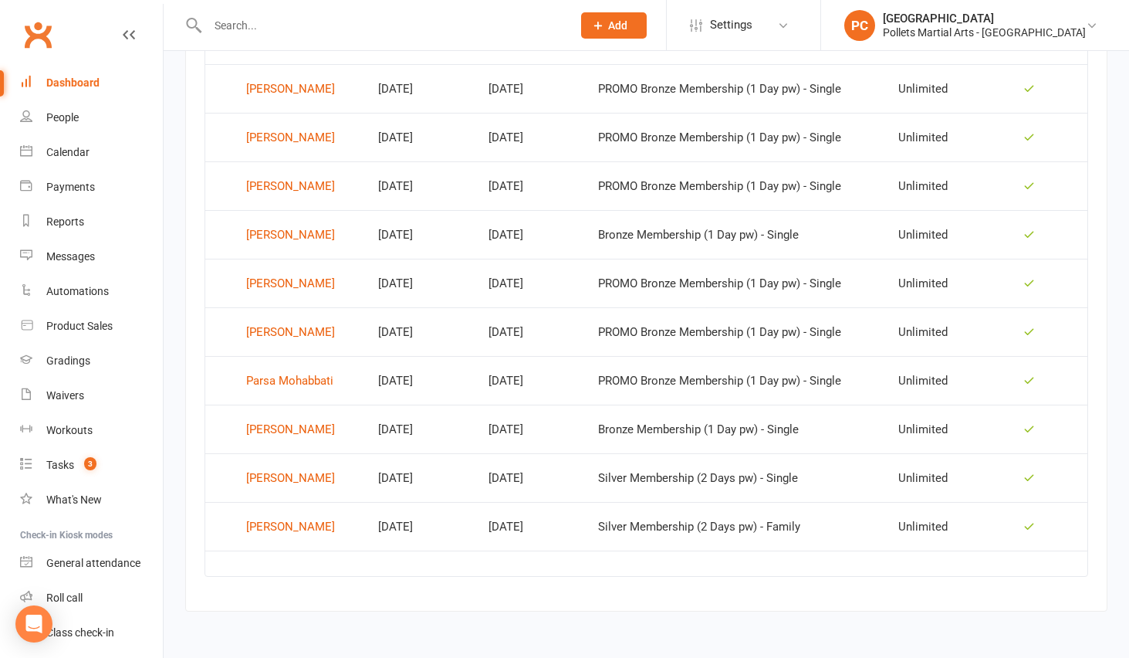
scroll to position [734, 0]
click at [83, 156] on div "Calendar" at bounding box center [67, 152] width 43 height 12
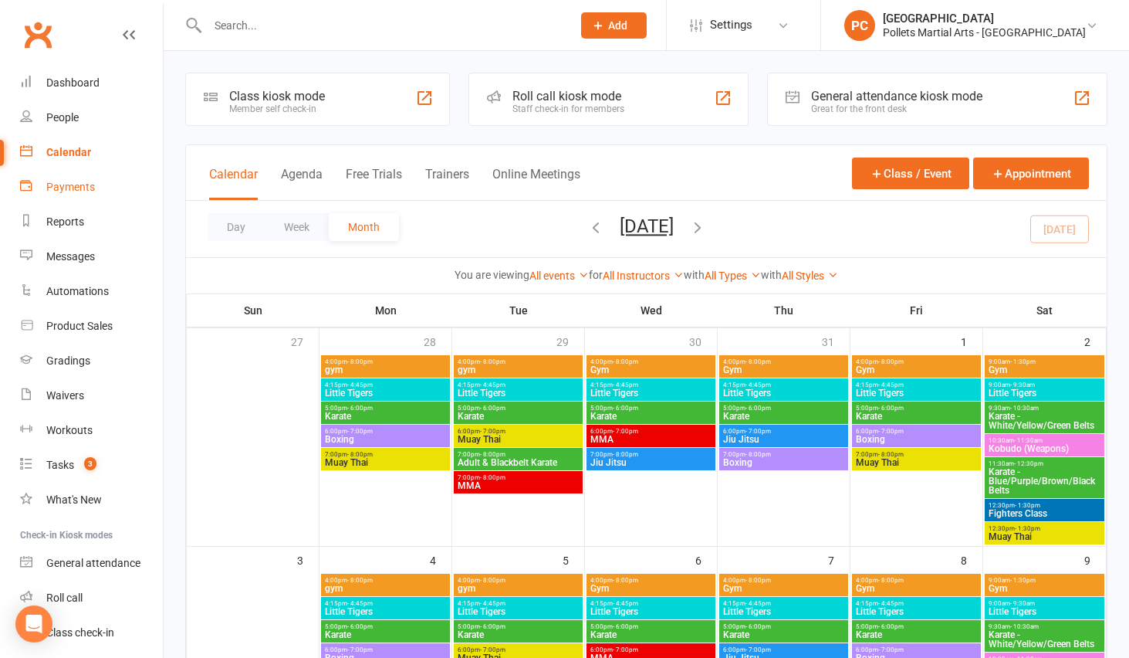
click at [78, 191] on div "Payments" at bounding box center [70, 187] width 49 height 12
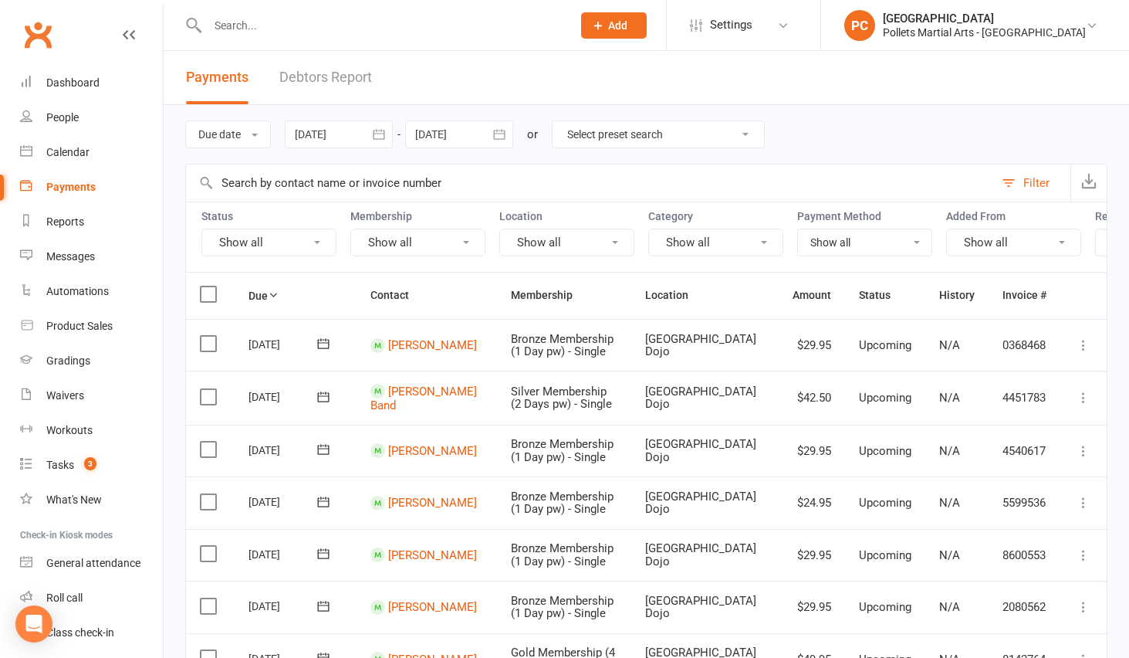
click at [377, 133] on icon "button" at bounding box center [379, 134] width 12 height 10
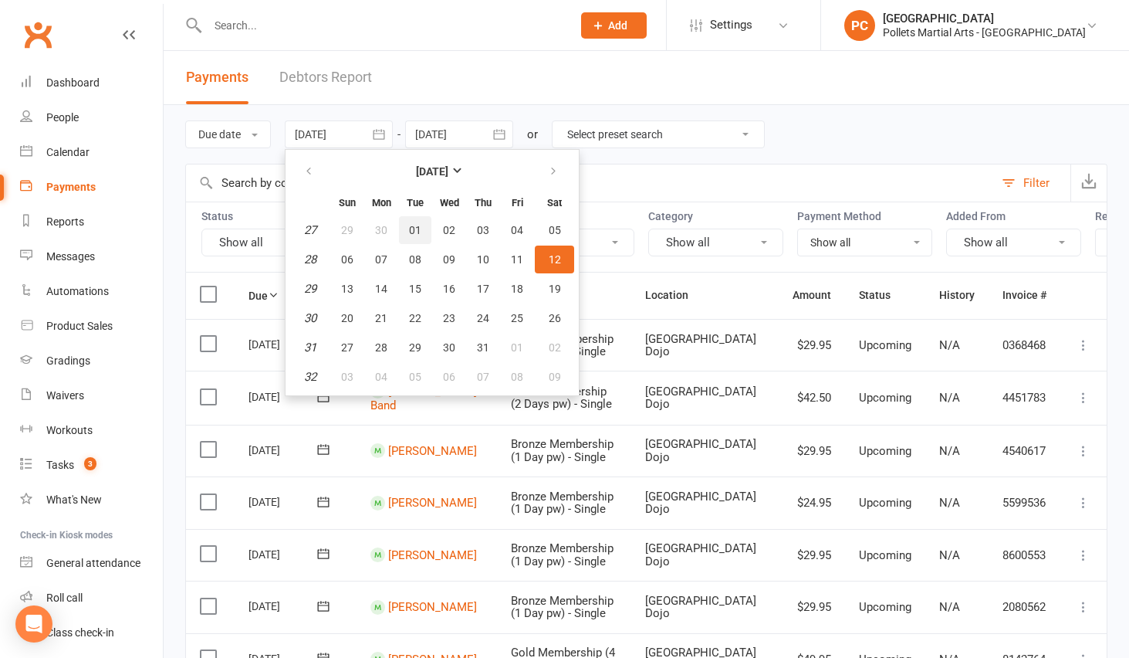
click at [418, 231] on span "01" at bounding box center [415, 230] width 12 height 12
type input "[DATE]"
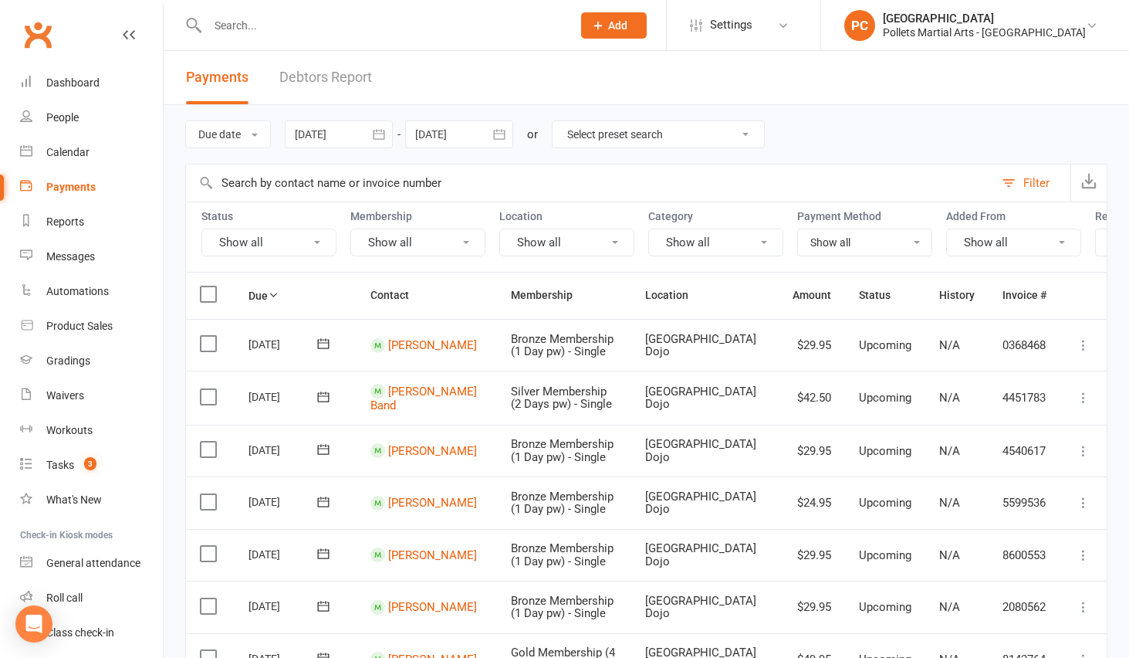
click at [507, 134] on icon "button" at bounding box center [499, 134] width 15 height 15
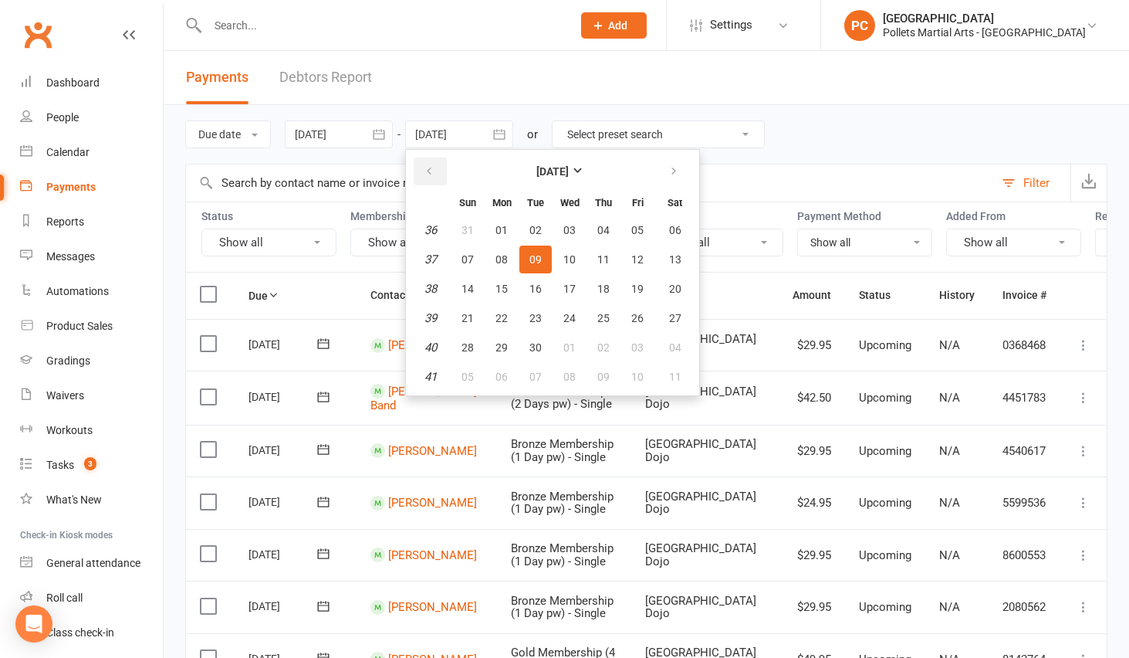
click at [441, 176] on button "button" at bounding box center [430, 171] width 33 height 28
click at [610, 347] on span "31" at bounding box center [604, 347] width 12 height 12
type input "[DATE]"
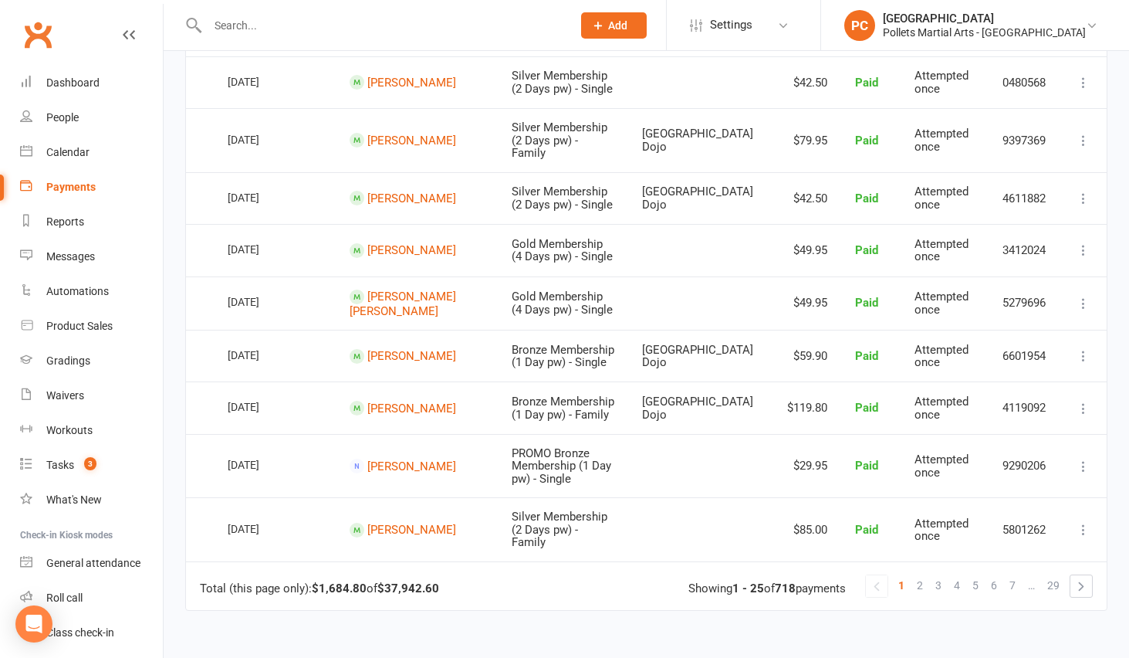
scroll to position [1248, 0]
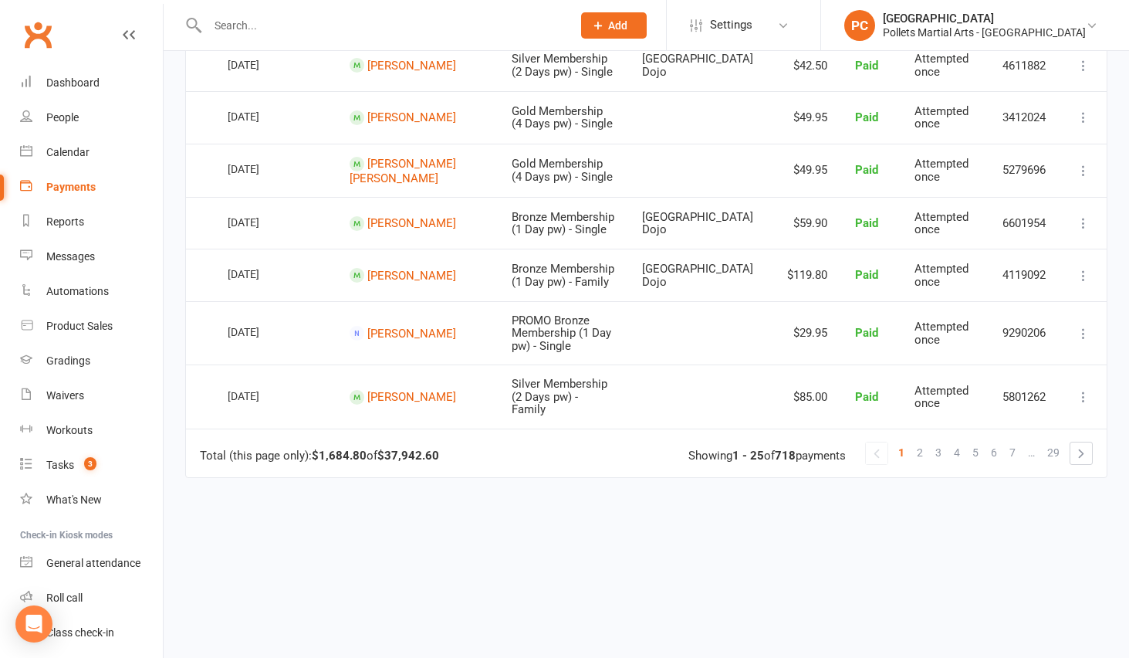
click at [1048, 442] on span "29" at bounding box center [1054, 453] width 12 height 22
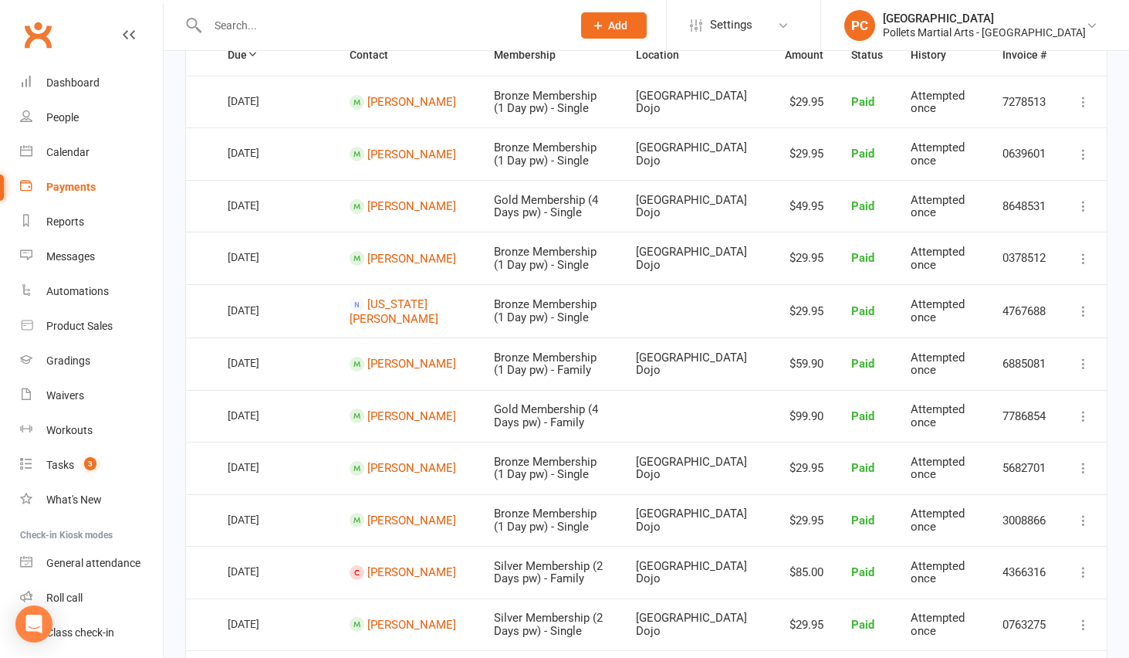
scroll to position [877, 0]
